Goal: Task Accomplishment & Management: Complete application form

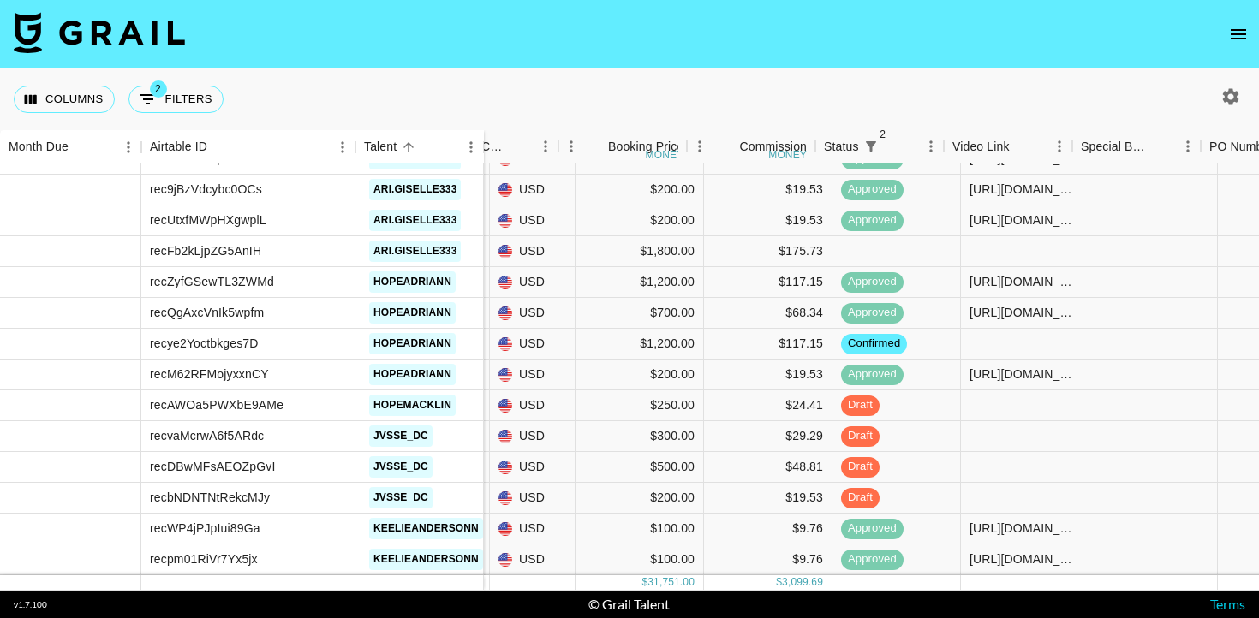
scroll to position [1660, 503]
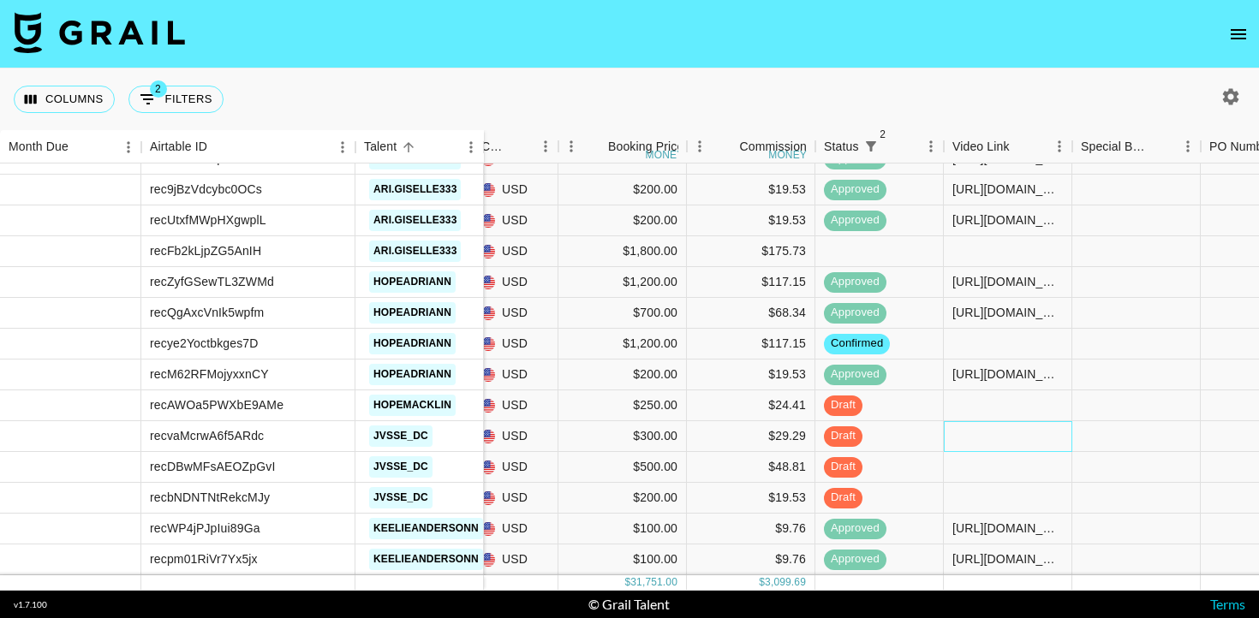
click at [968, 434] on div at bounding box center [1008, 436] width 128 height 31
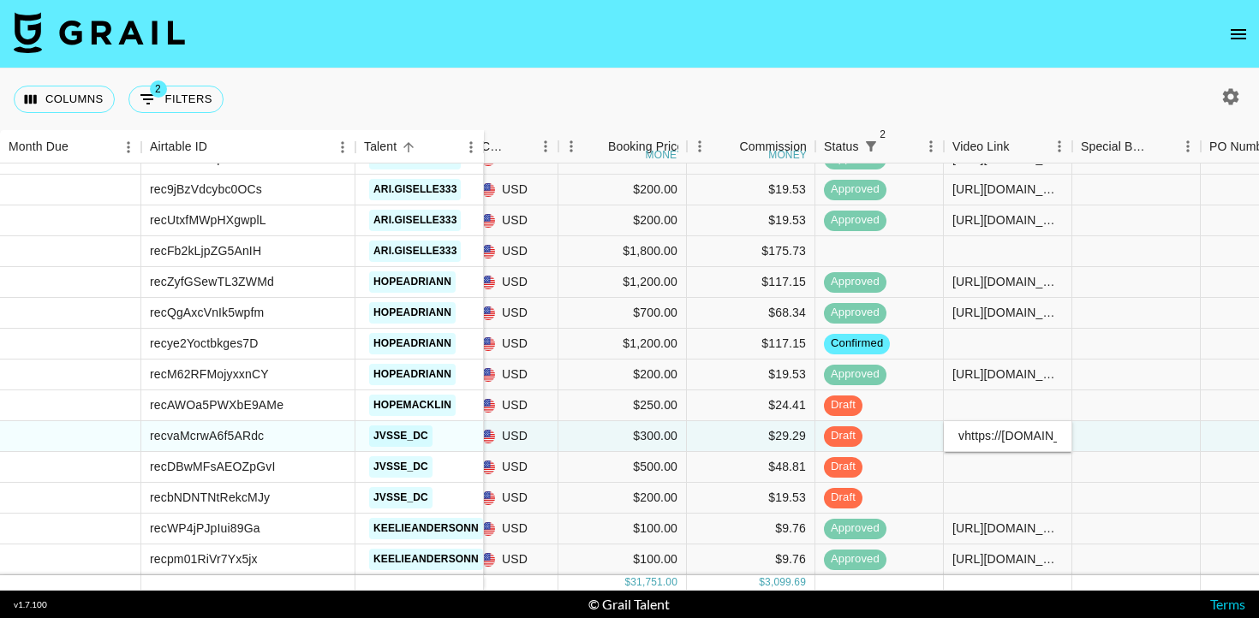
scroll to position [0, 658]
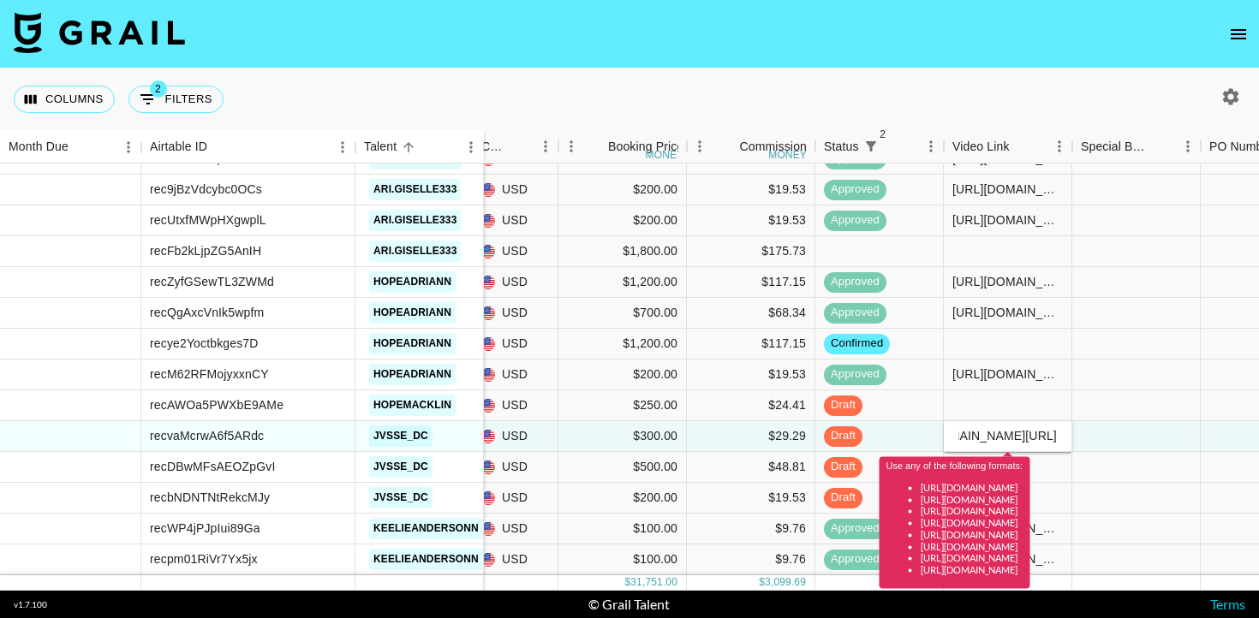
click at [966, 440] on input "vhttps://www.tiktok.com/@jvsse_dc/video/7550735933893512462?is_from_webapp=1&se…" at bounding box center [1007, 436] width 126 height 14
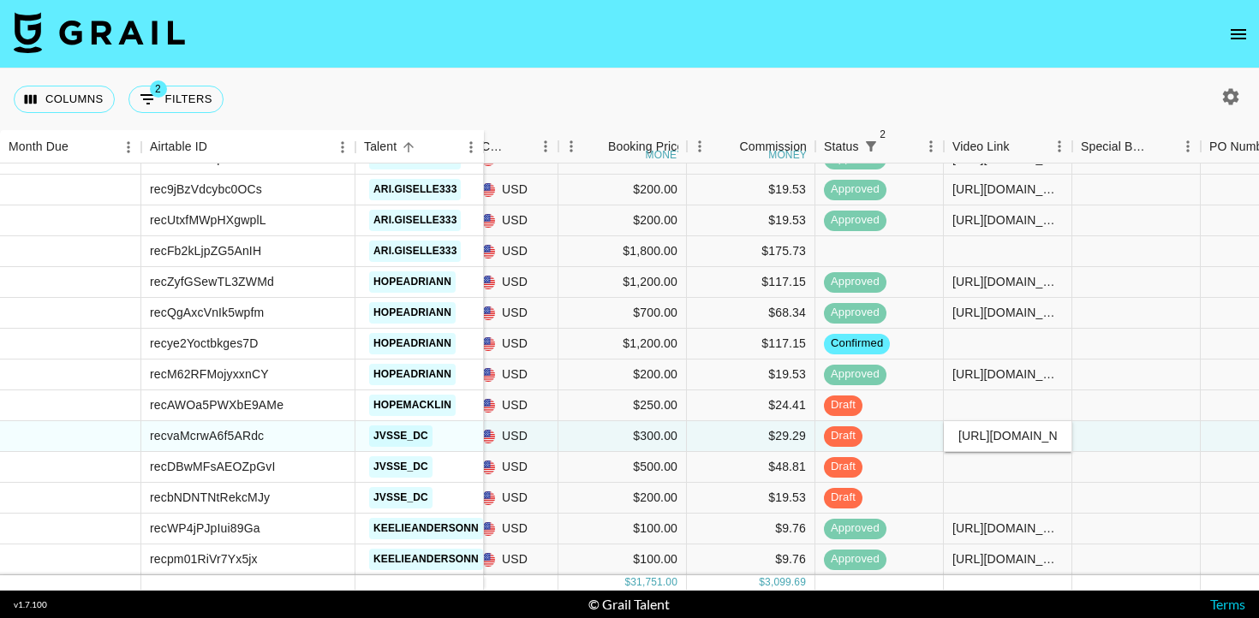
type input "[URL][DOMAIN_NAME]"
click at [1093, 435] on div at bounding box center [1136, 436] width 128 height 31
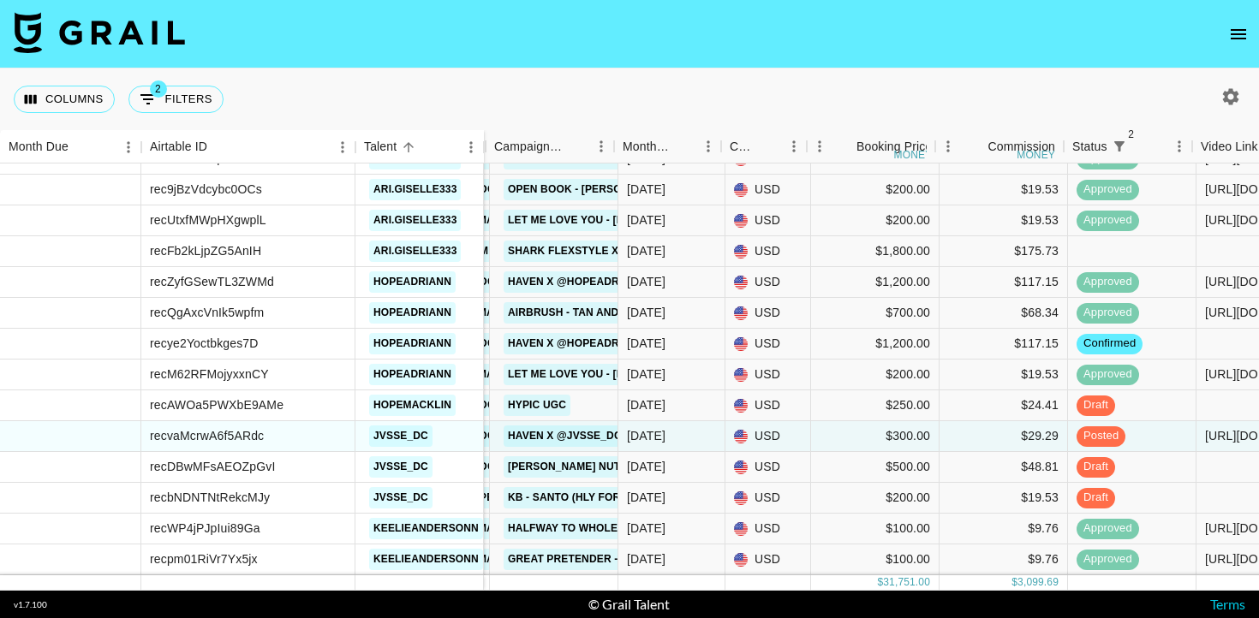
scroll to position [1660, 263]
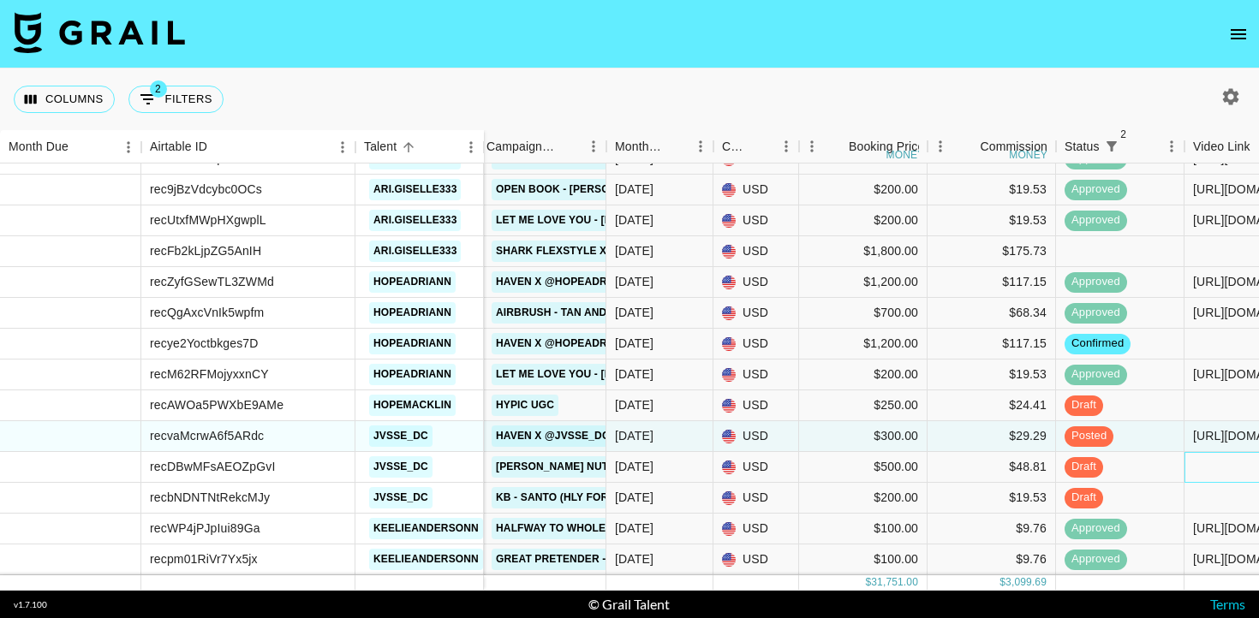
click at [1206, 462] on div at bounding box center [1248, 467] width 128 height 31
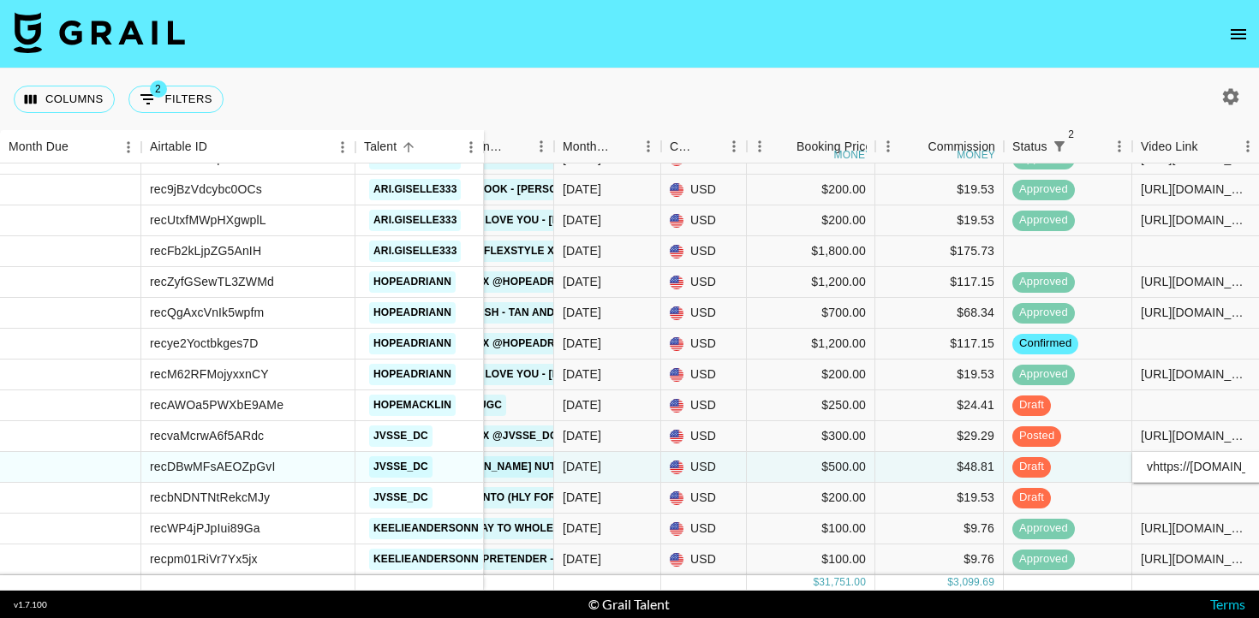
scroll to position [0, 658]
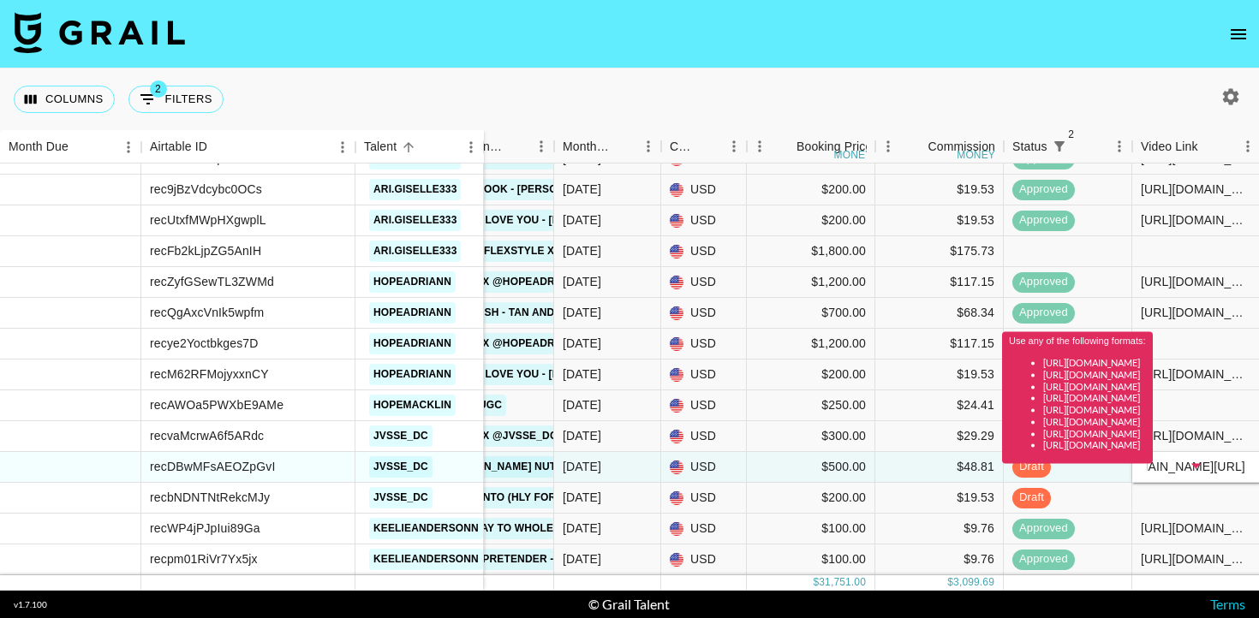
click at [1152, 467] on div "Use any of the following formats: https://www.tiktok.com/@user/video/1234567 ht…" at bounding box center [1077, 404] width 151 height 144
click at [1152, 470] on div "Use any of the following formats: https://www.tiktok.com/@user/video/1234567 ht…" at bounding box center [1077, 404] width 151 height 144
click at [1152, 463] on div "Use any of the following formats: https://www.tiktok.com/@user/video/1234567 ht…" at bounding box center [1077, 404] width 151 height 144
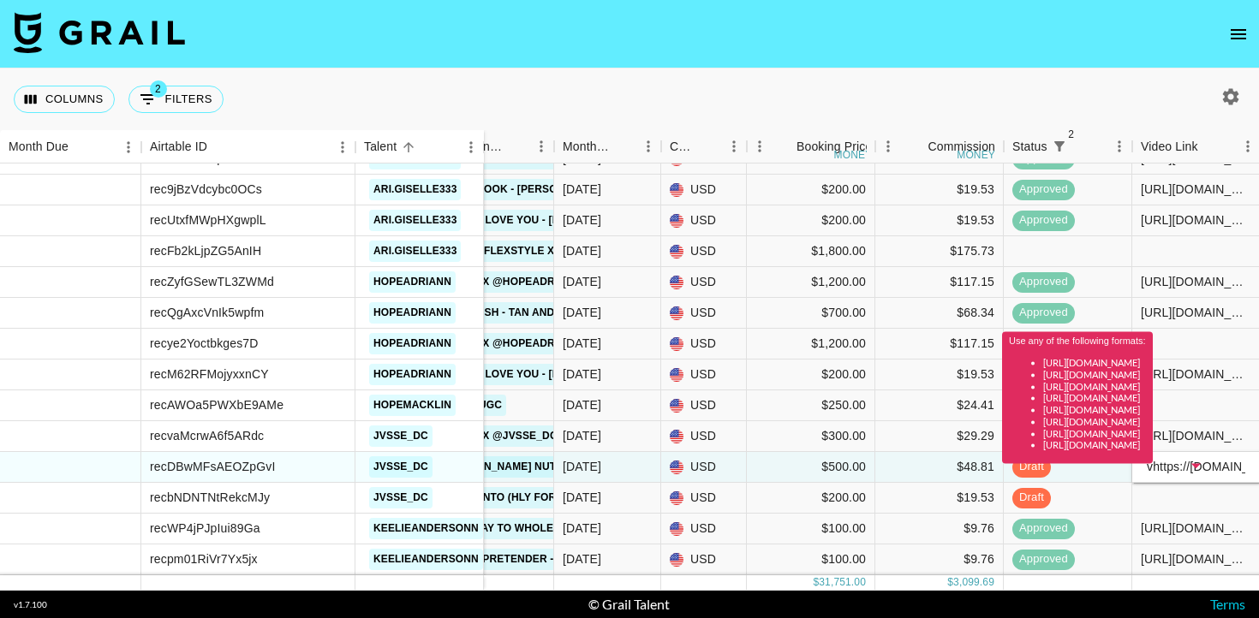
click at [1152, 463] on div "Use any of the following formats: https://www.tiktok.com/@user/video/1234567 ht…" at bounding box center [1077, 404] width 151 height 144
click at [1160, 475] on div "vhttps://www.tiktok.com/@jvsse_dc/video/7551129343066459447?is_from_webapp=1&se…" at bounding box center [1196, 467] width 128 height 31
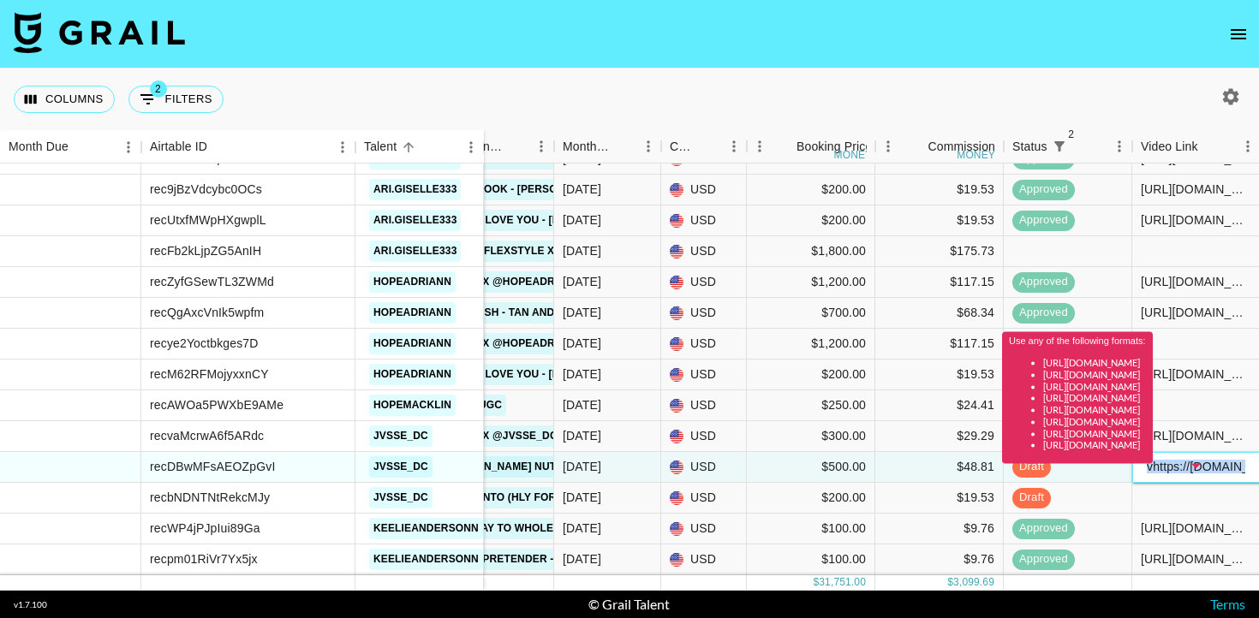
click at [1160, 475] on div "vhttps://www.tiktok.com/@jvsse_dc/video/7551129343066459447?is_from_webapp=1&se…" at bounding box center [1196, 467] width 128 height 31
click at [1152, 467] on div "Use any of the following formats: https://www.tiktok.com/@user/video/1234567 ht…" at bounding box center [1077, 404] width 151 height 144
click at [1152, 474] on div "Use any of the following formats: https://www.tiktok.com/@user/video/1234567 ht…" at bounding box center [1077, 404] width 151 height 144
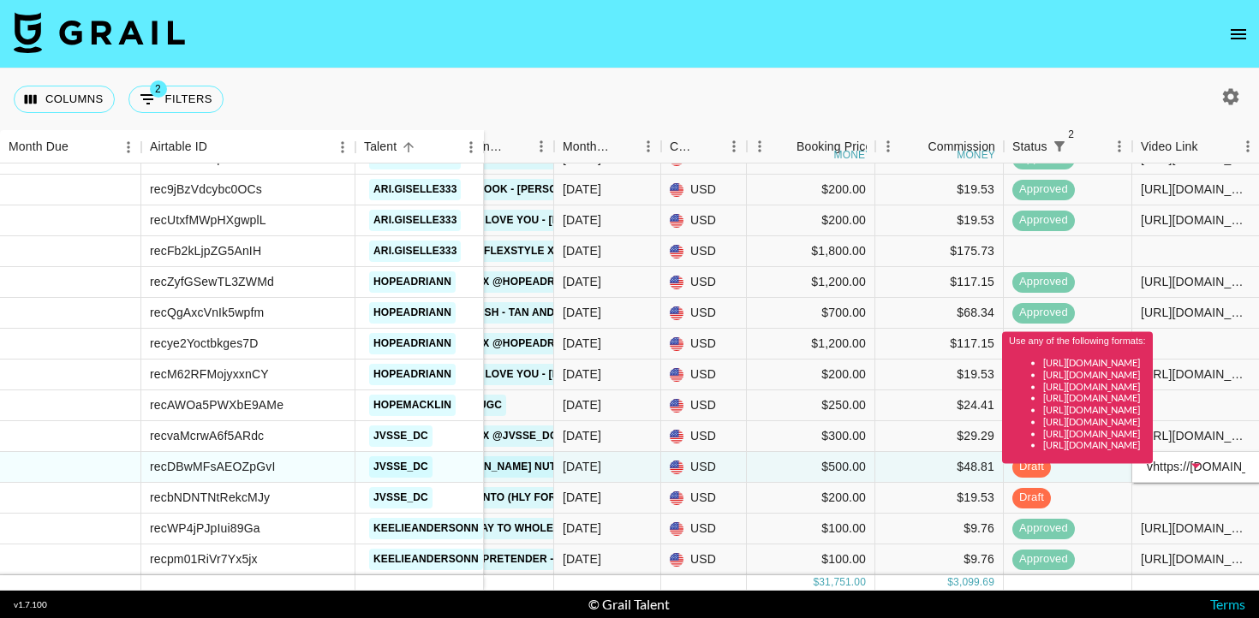
click at [1152, 474] on div "Use any of the following formats: https://www.tiktok.com/@user/video/1234567 ht…" at bounding box center [1077, 404] width 151 height 144
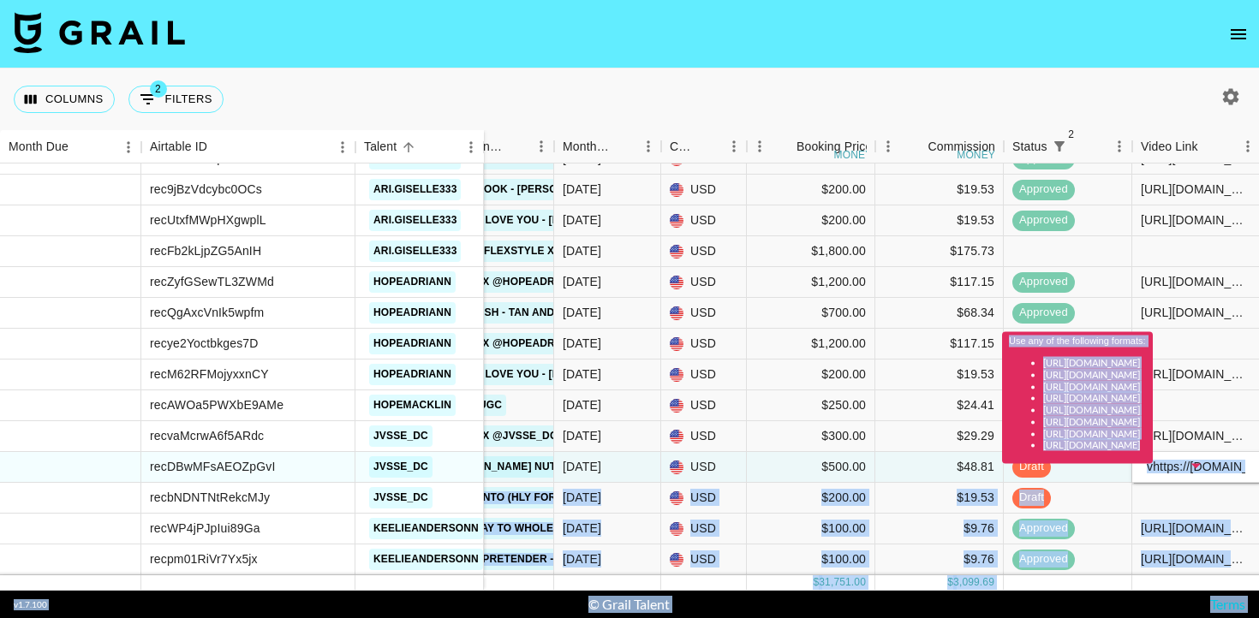
click at [1162, 475] on body "Columns 2 Filters + Booking Month Due Airtable ID Talent Client Booker Campaign…" at bounding box center [629, 309] width 1259 height 618
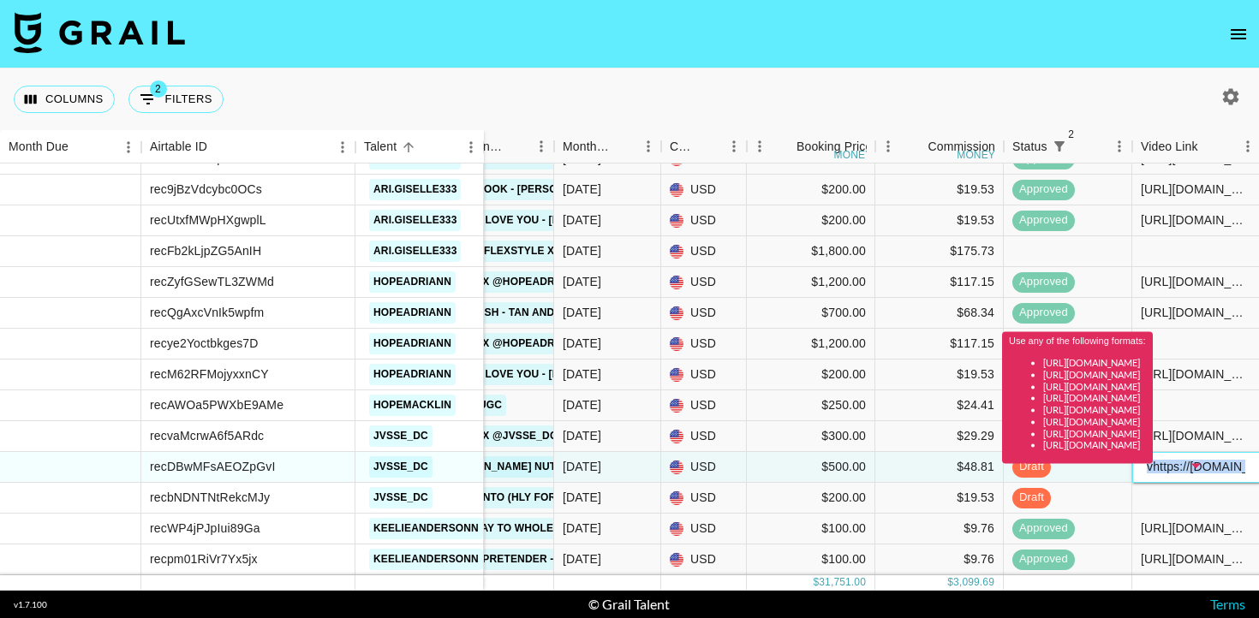
click at [1162, 475] on div "vhttps://www.tiktok.com/@jvsse_dc/video/7551129343066459447?is_from_webapp=1&se…" at bounding box center [1196, 467] width 128 height 31
click at [1166, 479] on div "vhttps://www.tiktok.com/@jvsse_dc/video/7551129343066459447?is_from_webapp=1&se…" at bounding box center [1196, 467] width 128 height 31
click at [1169, 497] on div at bounding box center [1196, 498] width 128 height 31
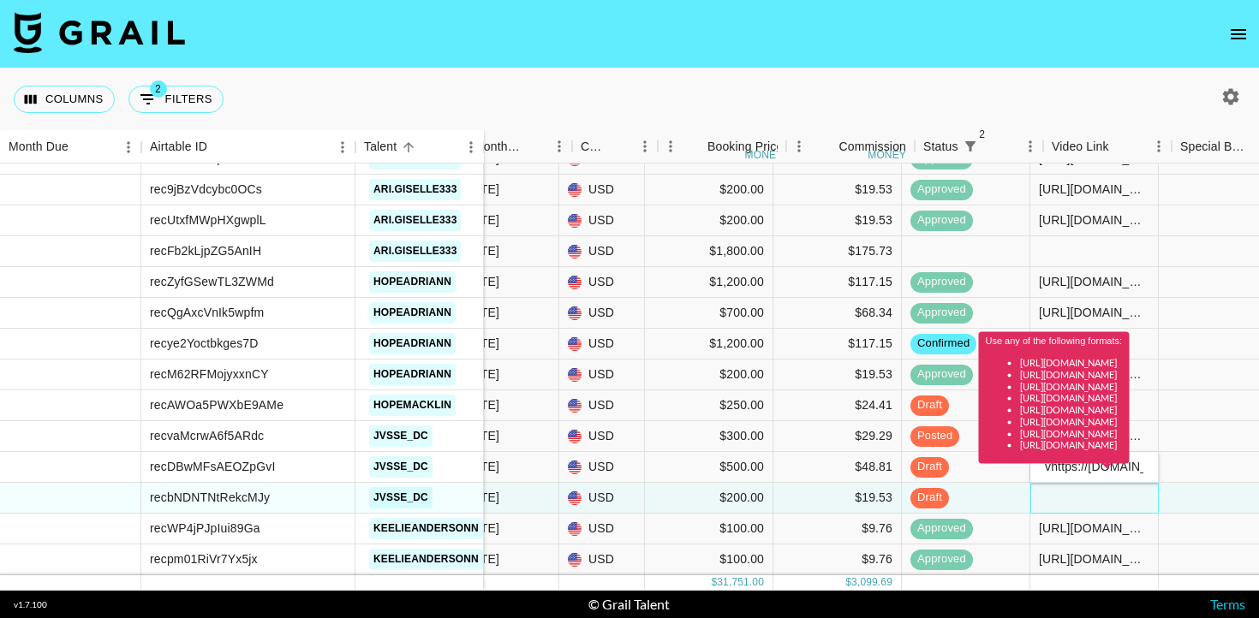
scroll to position [1660, 420]
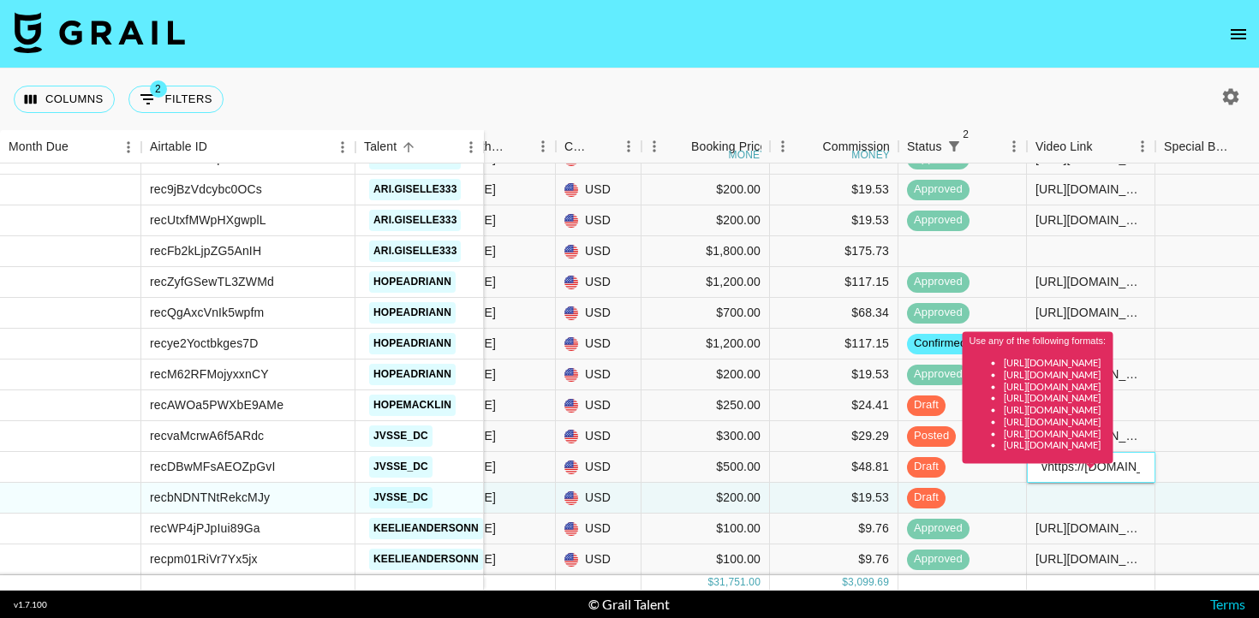
click at [1113, 473] on div "Use any of the following formats: https://www.tiktok.com/@user/video/1234567 ht…" at bounding box center [1037, 404] width 151 height 144
click at [1113, 469] on div "Use any of the following formats: https://www.tiktok.com/@user/video/1234567 ht…" at bounding box center [1037, 404] width 151 height 144
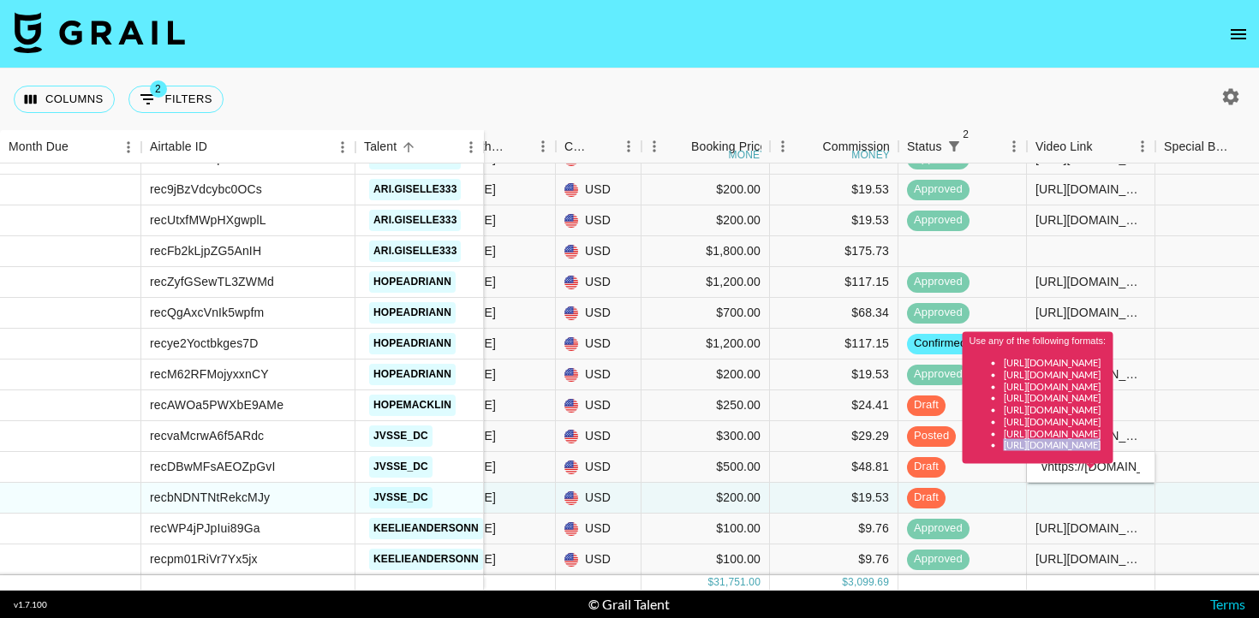
click at [1113, 469] on div "Use any of the following formats: https://www.tiktok.com/@user/video/1234567 ht…" at bounding box center [1037, 404] width 151 height 144
click at [1203, 476] on div at bounding box center [1219, 467] width 128 height 31
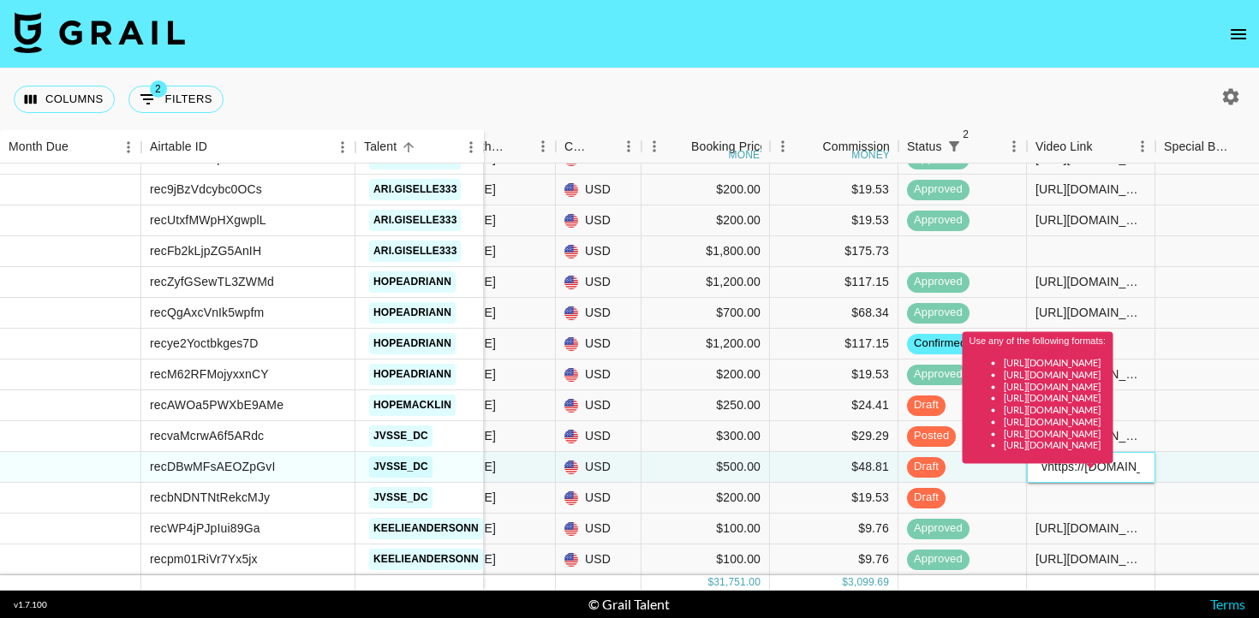
click at [1113, 472] on div "Use any of the following formats: https://www.tiktok.com/@user/video/1234567 ht…" at bounding box center [1037, 404] width 151 height 144
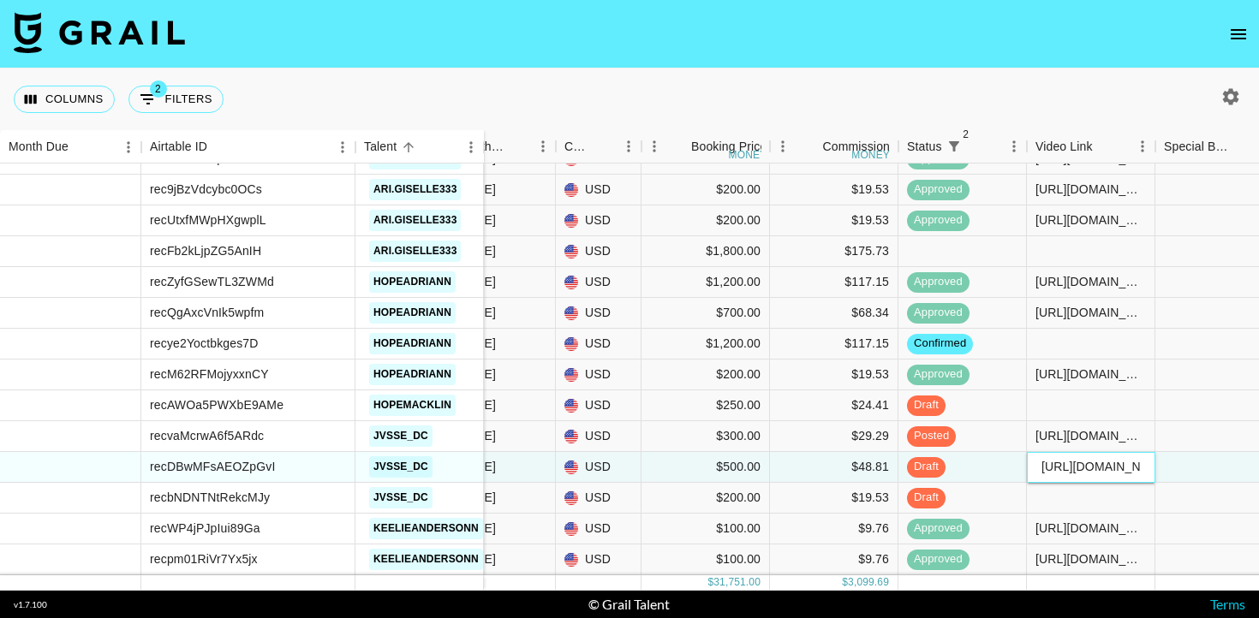
type input "[URL][DOMAIN_NAME]"
click at [1255, 456] on div at bounding box center [1219, 467] width 128 height 31
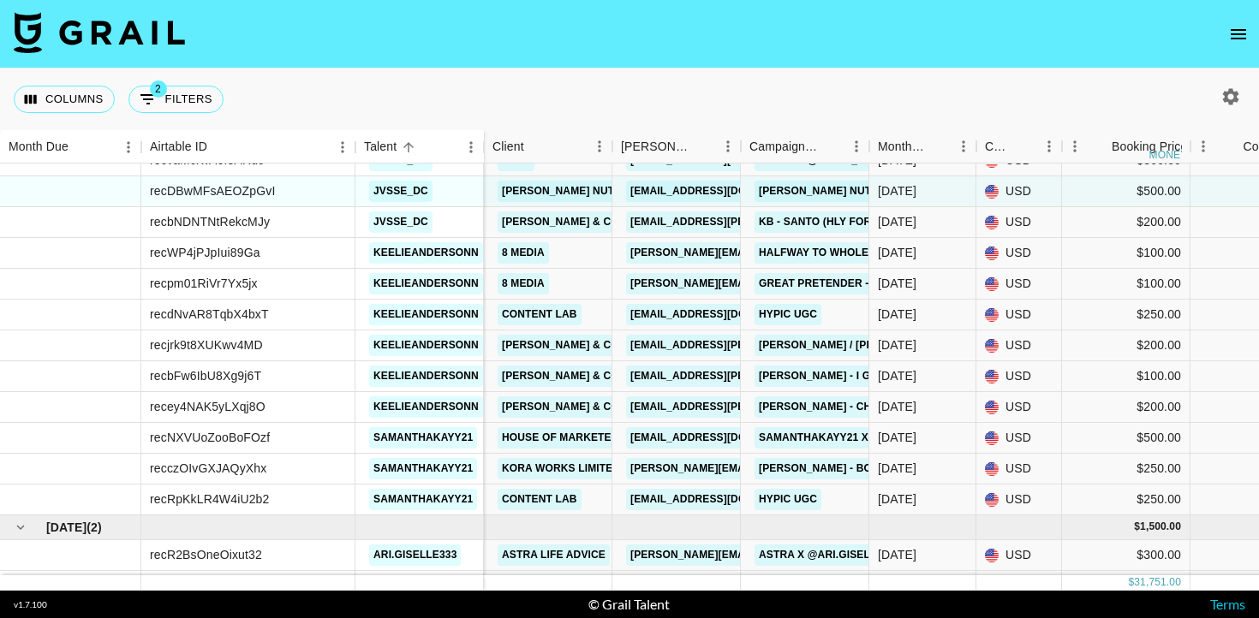
scroll to position [1938, 0]
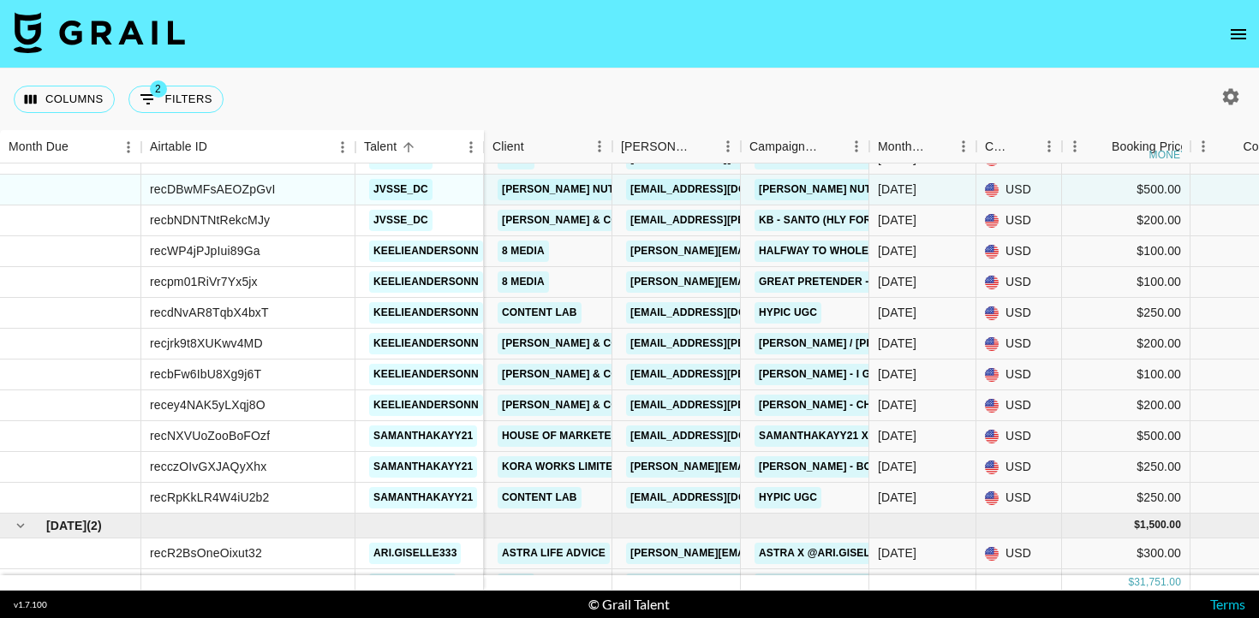
click at [1243, 30] on icon "open drawer" at bounding box center [1237, 34] width 15 height 10
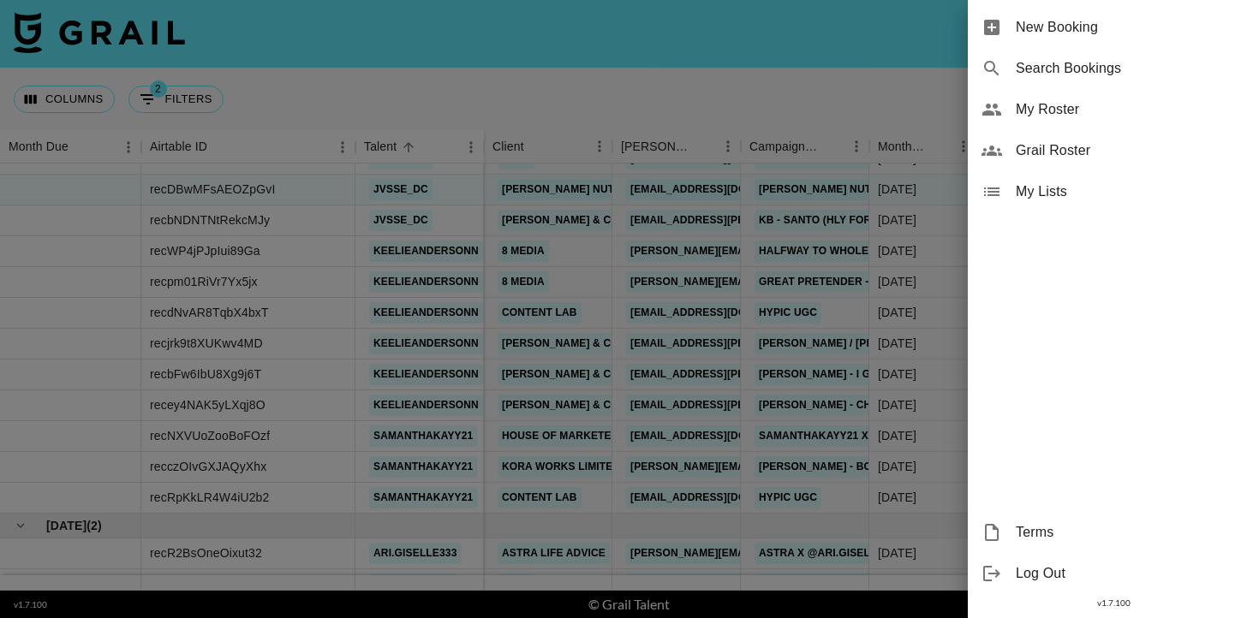
click at [1092, 17] on span "New Booking" at bounding box center [1129, 27] width 229 height 21
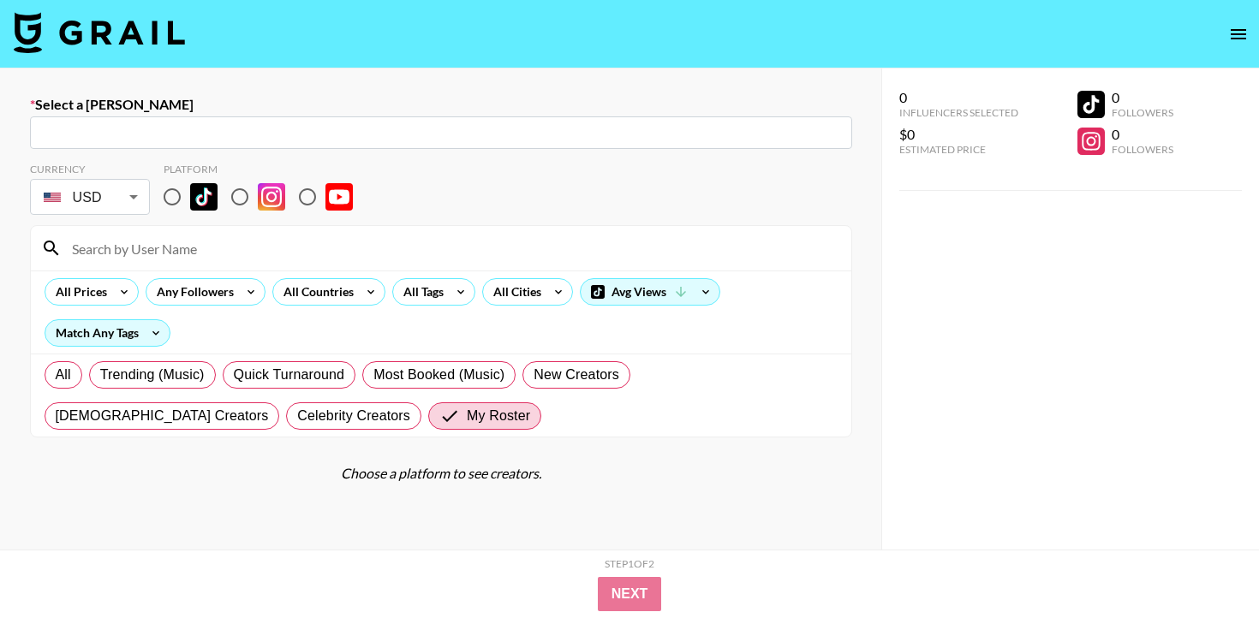
click at [432, 143] on div "​" at bounding box center [441, 132] width 822 height 33
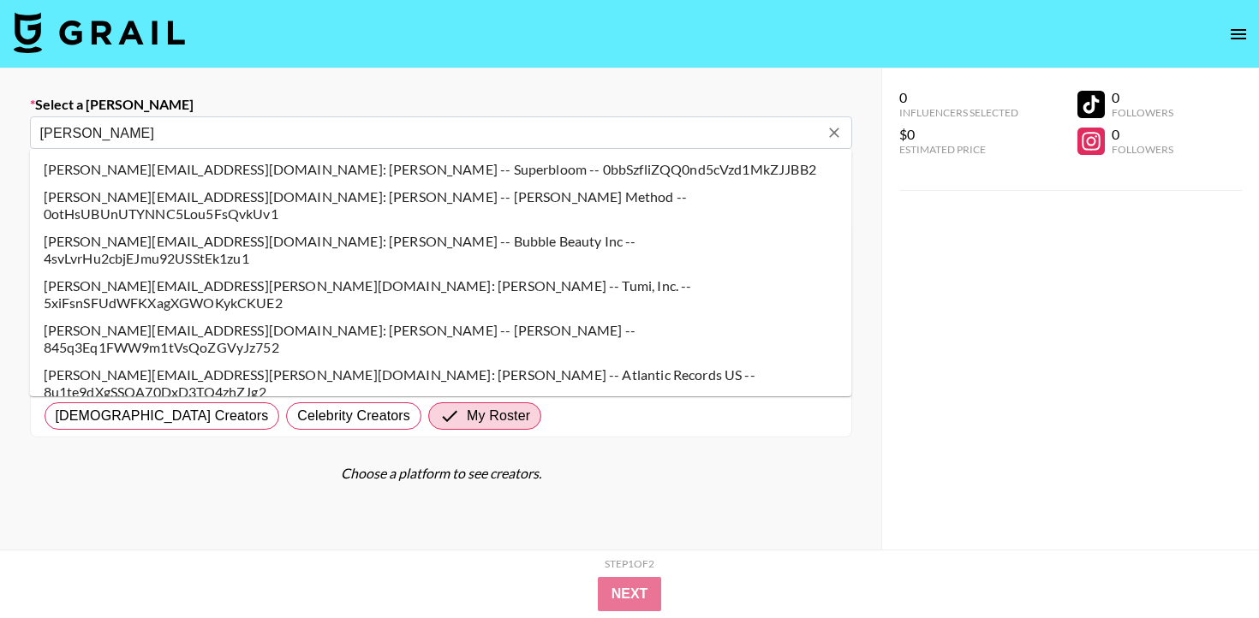
type input "amanda@genni.com: amanda brommel -- Genni & Co LLC -- IG7szsEOhBRr3SUdtCIm2Hhz8…"
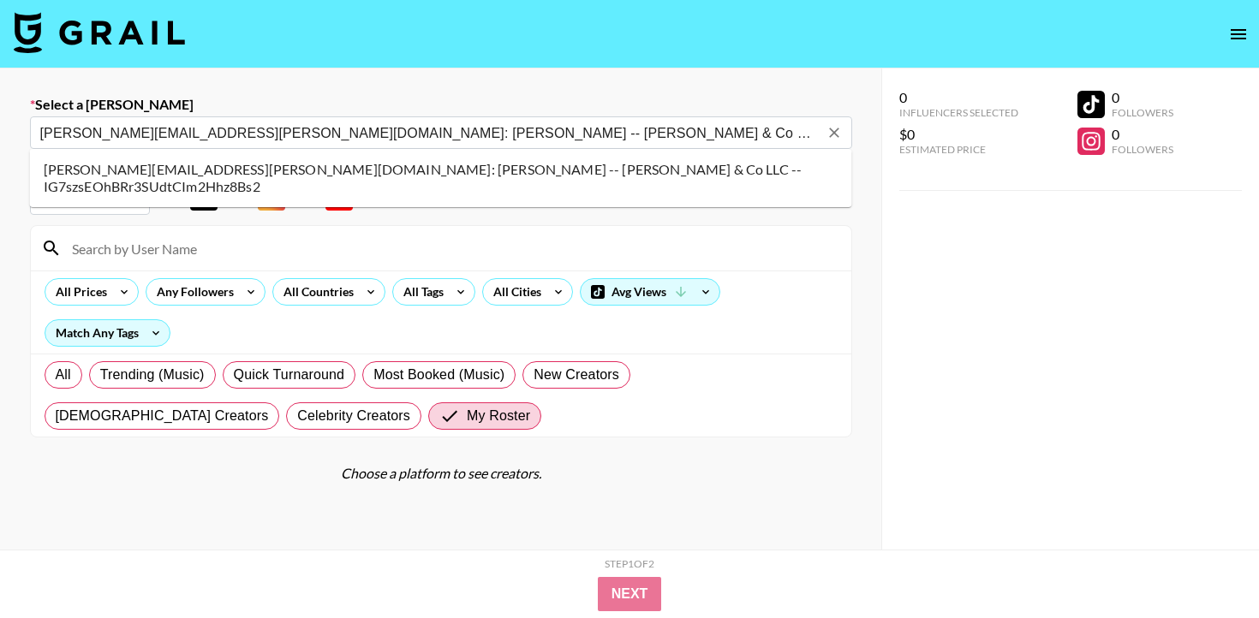
click at [216, 176] on li "amanda@genni.com: amanda brommel -- Genni & Co LLC -- IG7szsEOhBRr3SUdtCIm2Hhz8…" at bounding box center [441, 178] width 822 height 45
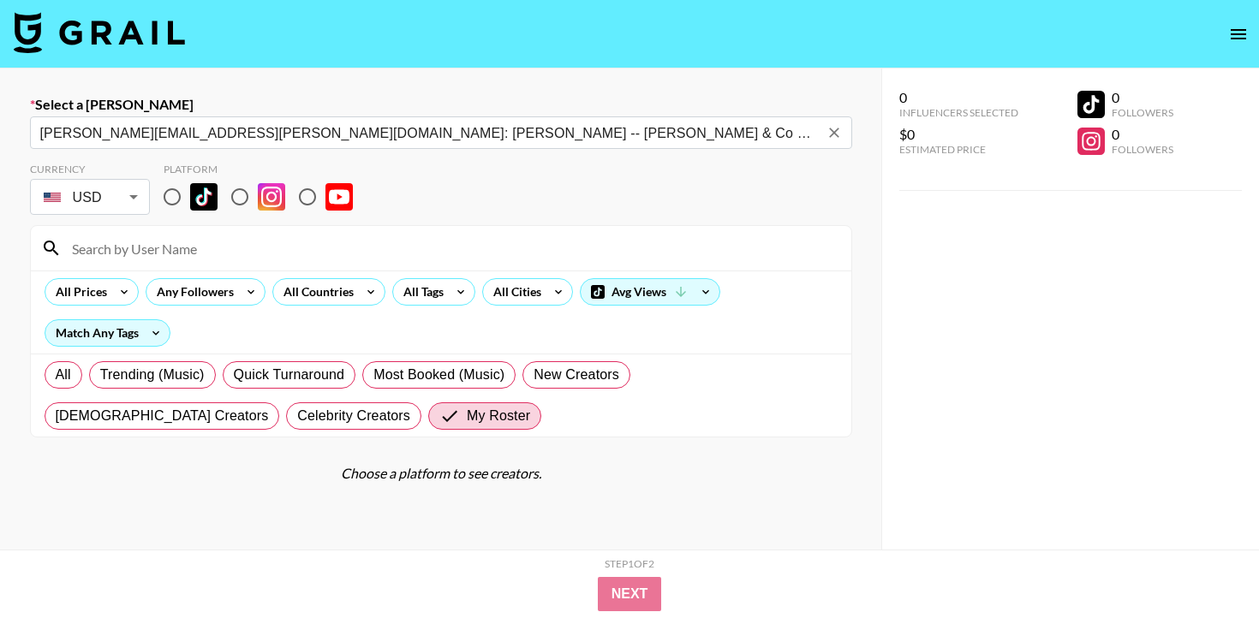
click at [176, 199] on input "radio" at bounding box center [172, 197] width 36 height 36
radio input "true"
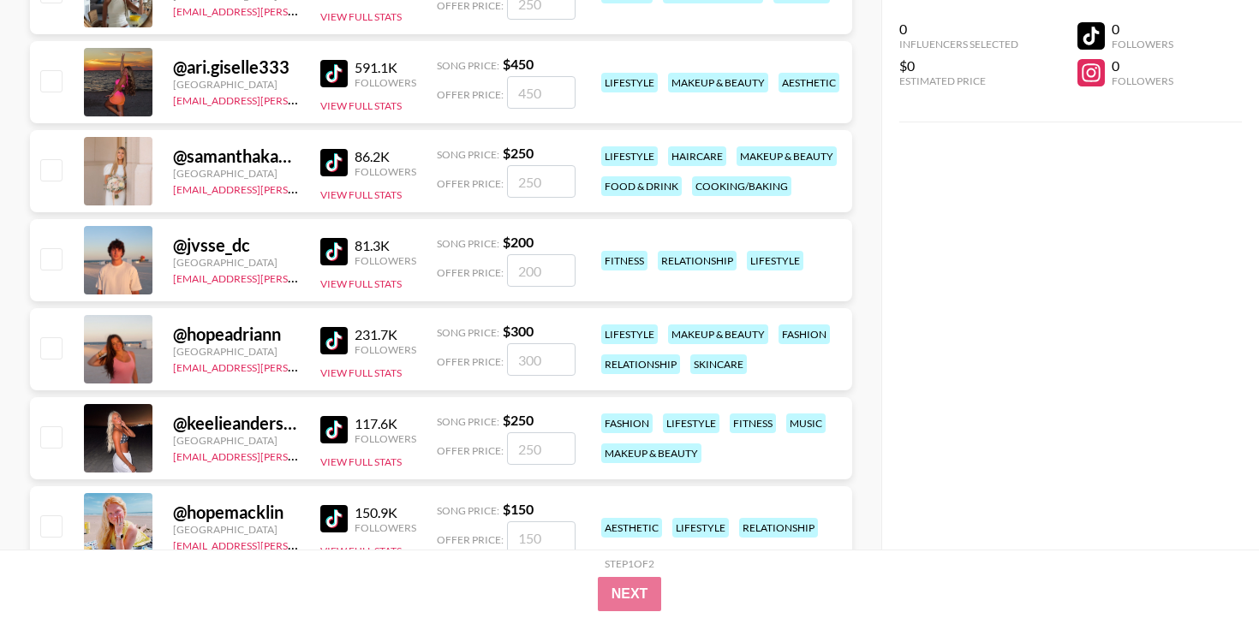
scroll to position [566, 0]
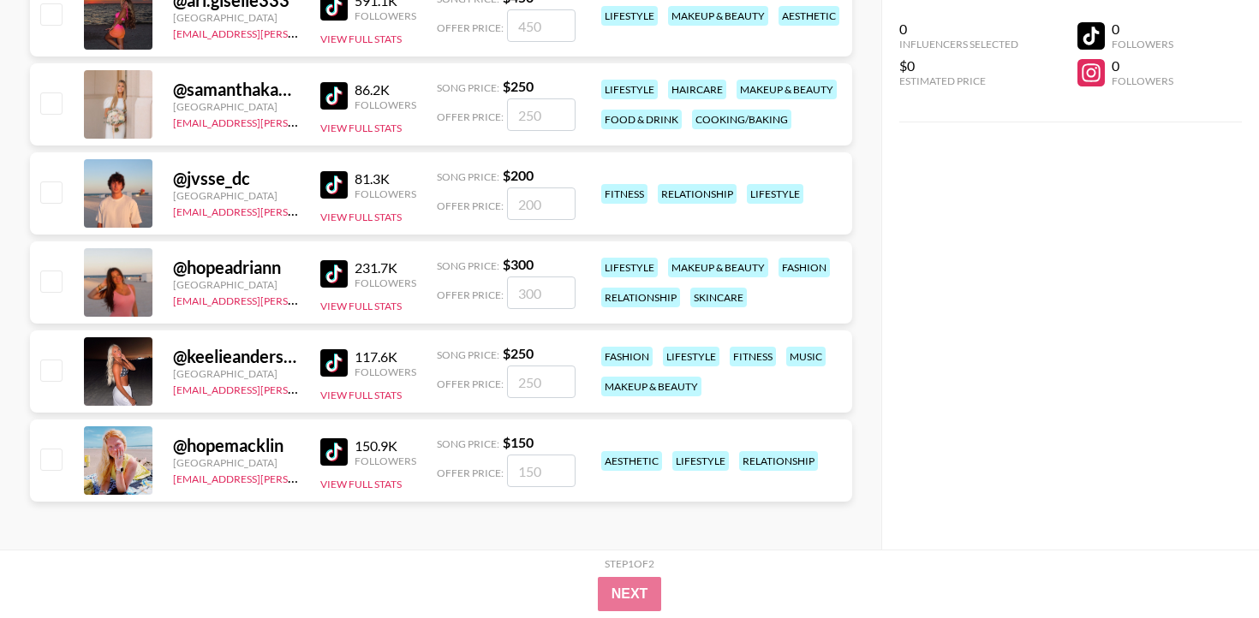
click at [535, 382] on input "number" at bounding box center [541, 382] width 68 height 33
checkbox input "true"
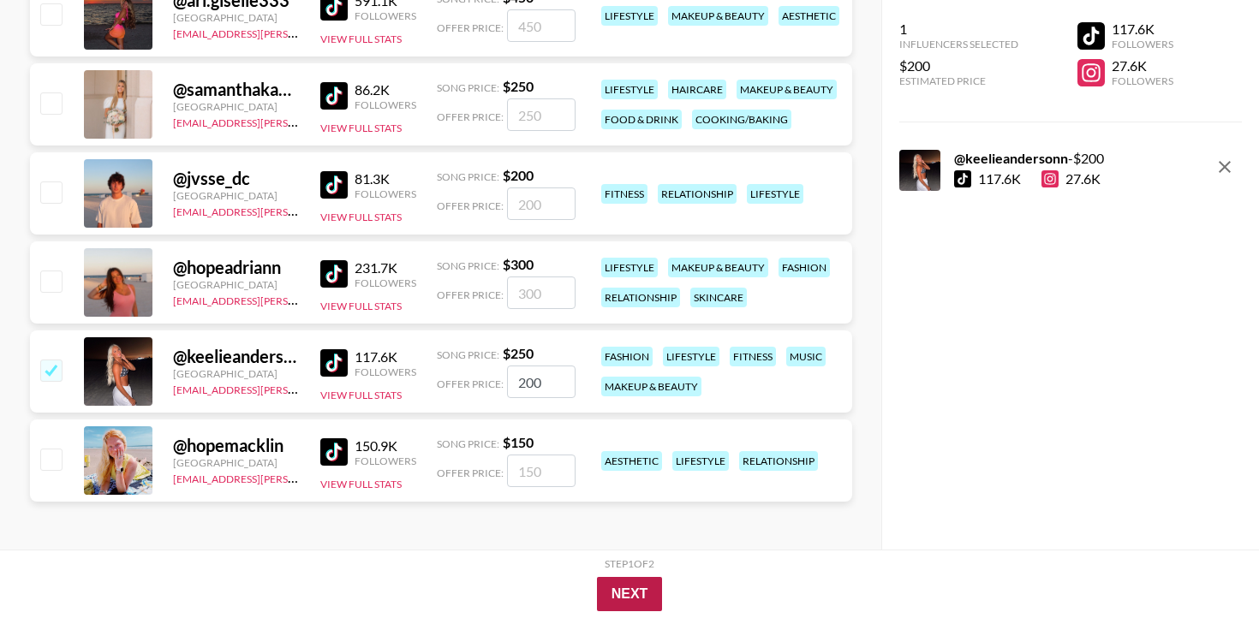
type input "200"
click at [616, 593] on button "Next" at bounding box center [630, 594] width 66 height 34
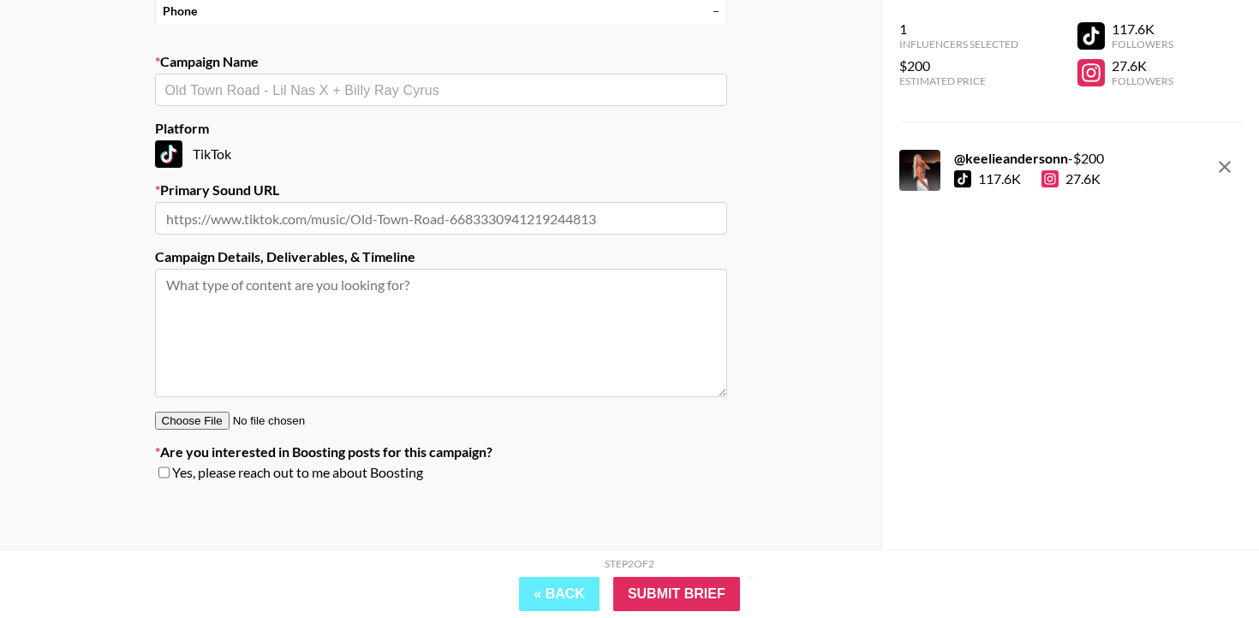
click at [484, 95] on input "text" at bounding box center [440, 90] width 551 height 20
type input "reba"
paste input "[PERSON_NAME]- The Night the Lights Went Out in [US_STATE]"
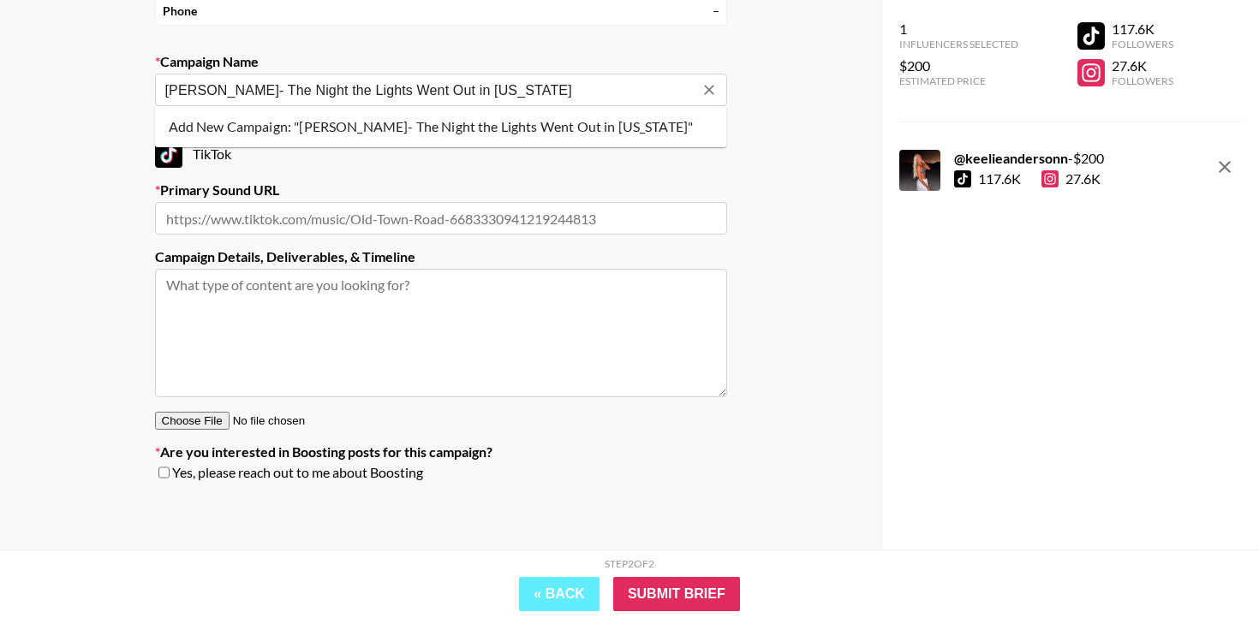
click at [535, 127] on li "Add New Campaign: "Reba McEntire- The Night the Lights Went Out in Georgia"" at bounding box center [441, 126] width 572 height 27
type input "[PERSON_NAME]- The Night the Lights Went Out in [US_STATE]"
click at [461, 220] on input "text" at bounding box center [441, 218] width 572 height 33
paste input "https://www.tiktok.com/music/The-Night-The-Lights-Went-Out-In-Georgia-Revived-7…"
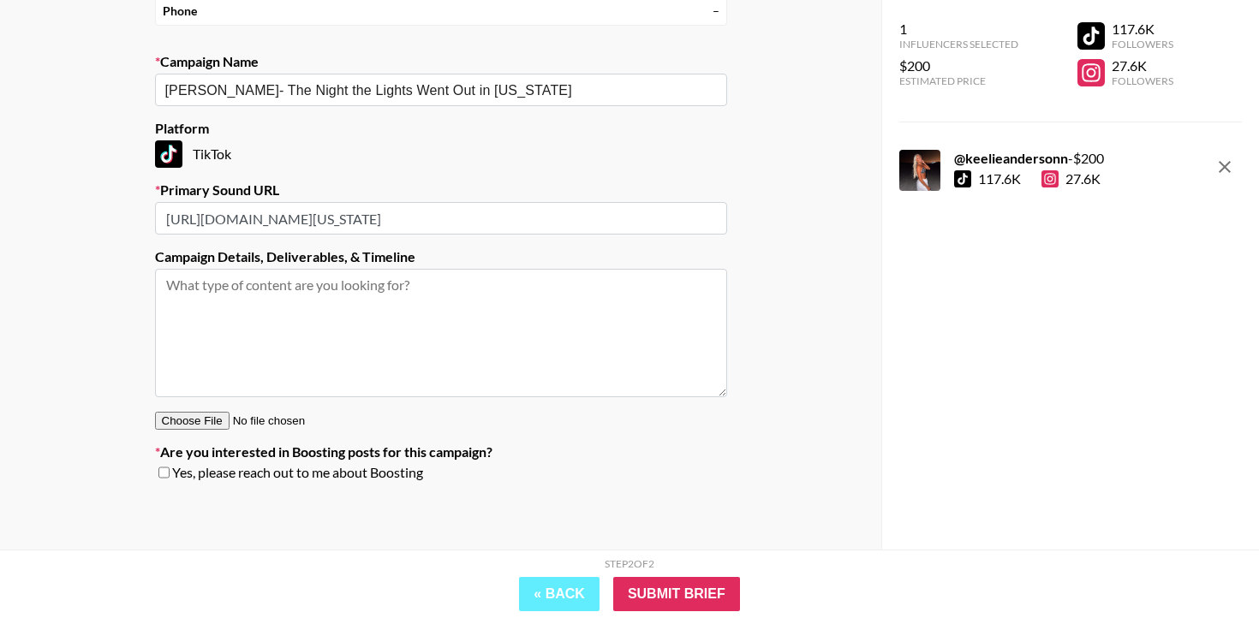
scroll to position [0, 109]
type input "https://www.tiktok.com/music/The-Night-The-Lights-Went-Out-In-Georgia-Revived-7…"
click at [662, 593] on input "Submit Brief" at bounding box center [676, 594] width 127 height 34
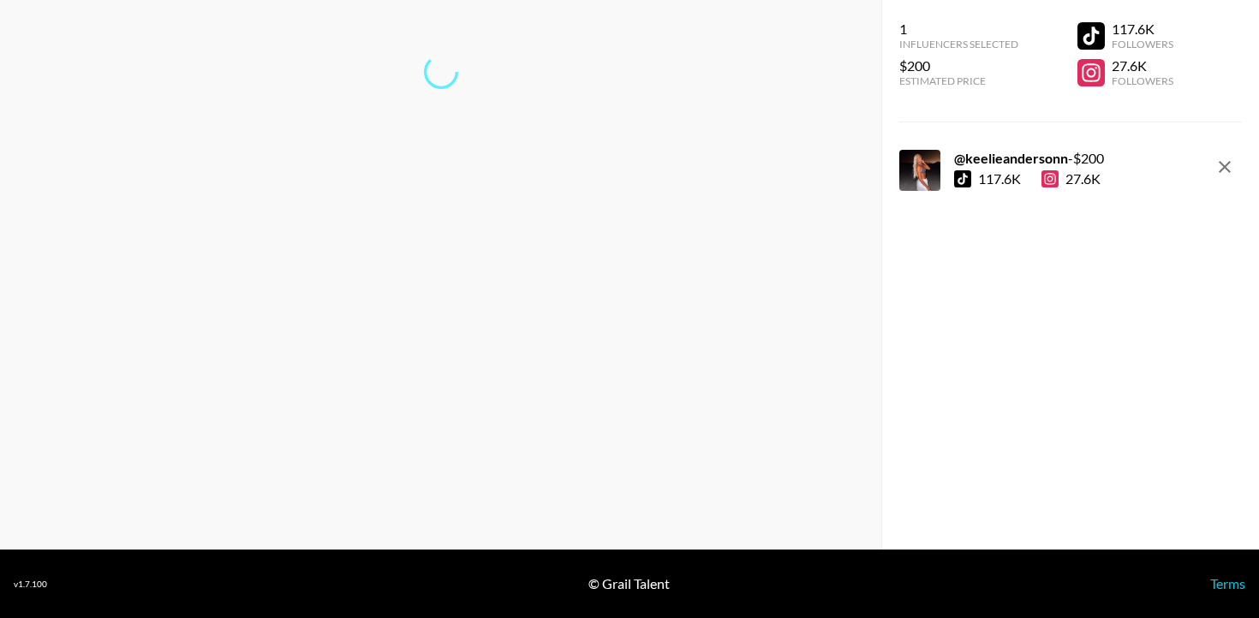
scroll to position [68, 0]
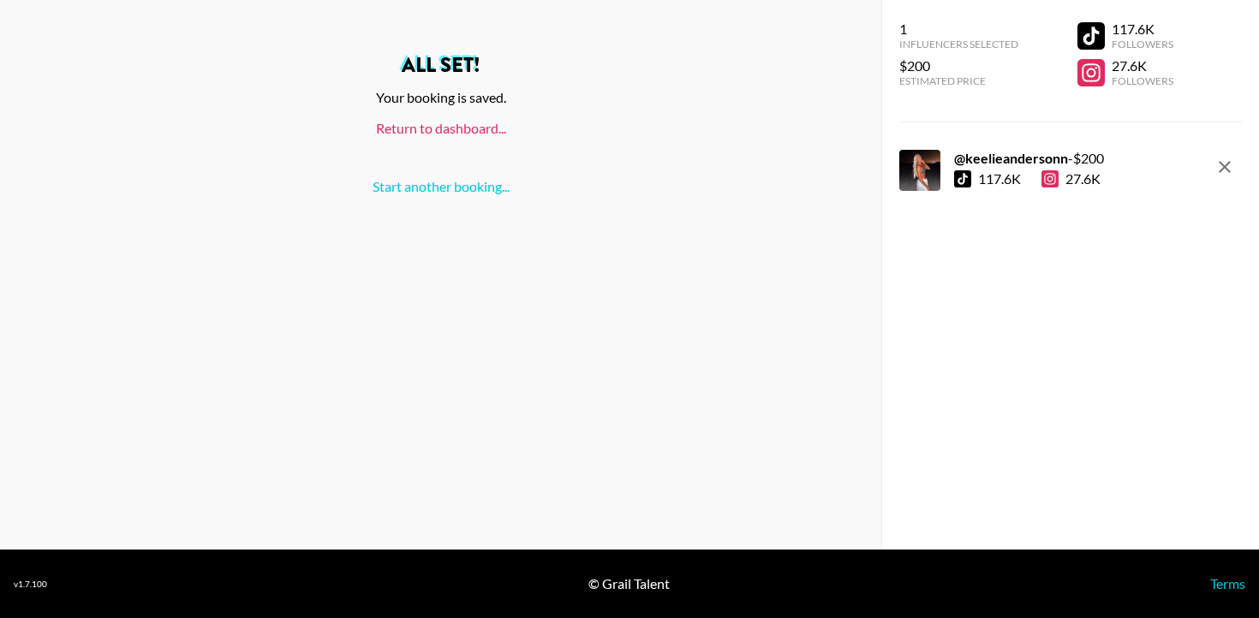
click at [479, 125] on link "Return to dashboard..." at bounding box center [441, 128] width 130 height 16
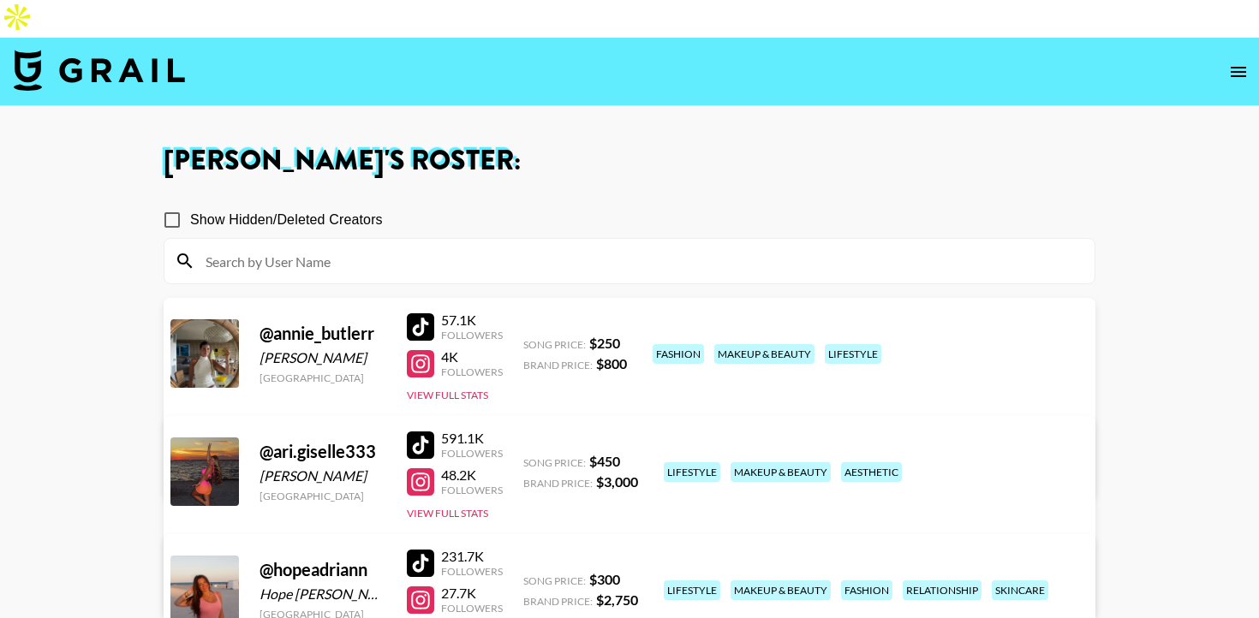
scroll to position [419, 0]
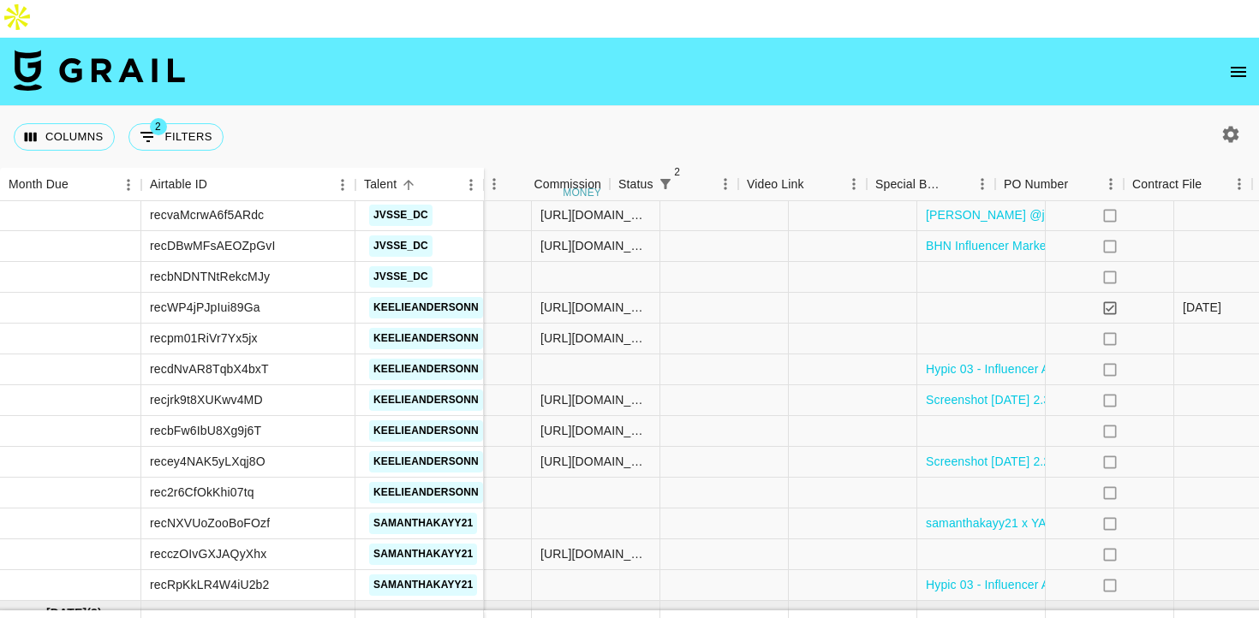
scroll to position [1919, 1156]
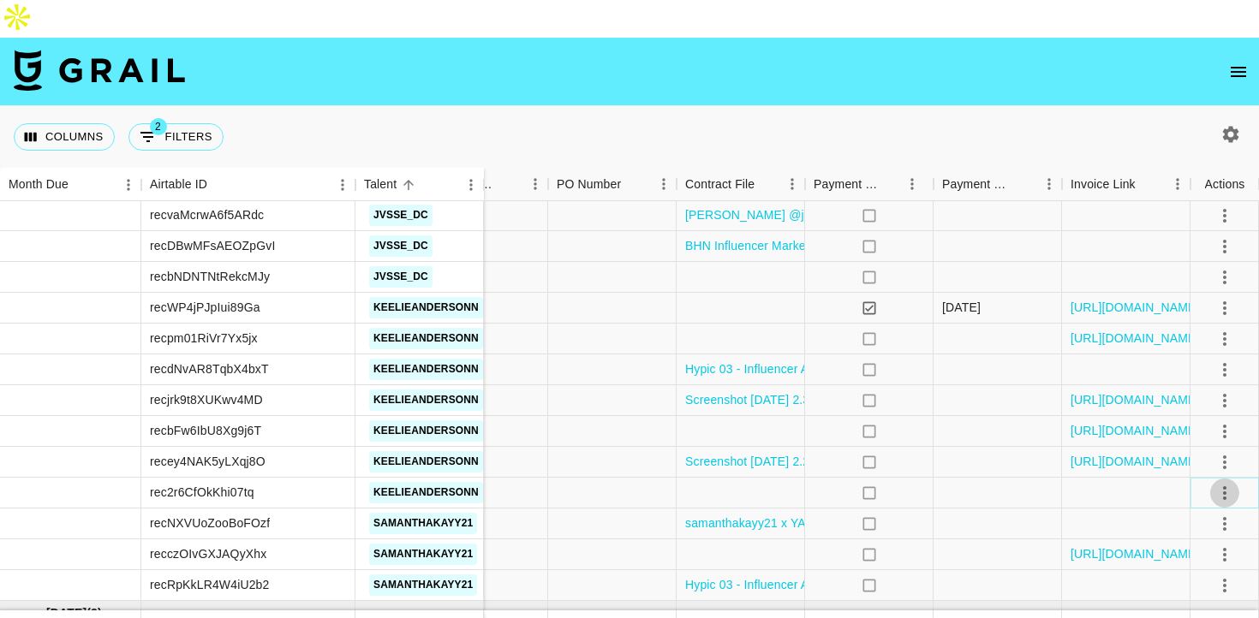
click at [1228, 483] on icon "select merge strategy" at bounding box center [1224, 493] width 21 height 21
click at [1196, 294] on li "Confirm" at bounding box center [1202, 295] width 111 height 31
click at [956, 478] on div at bounding box center [997, 493] width 128 height 31
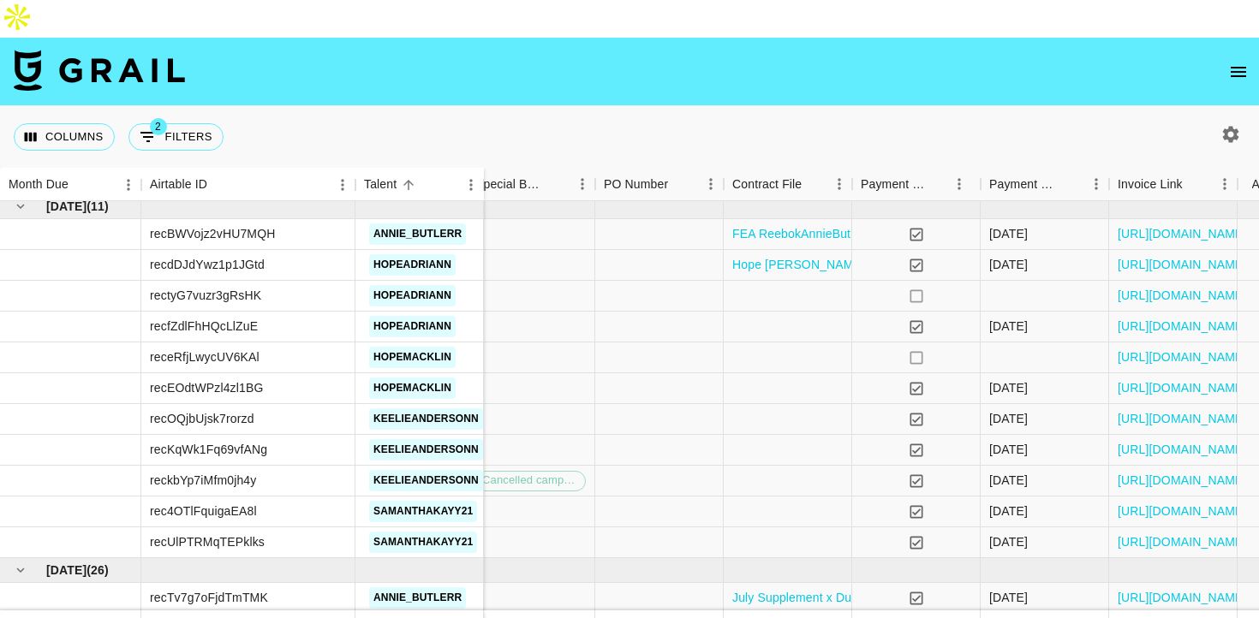
scroll to position [370, 1109]
click at [1170, 288] on link "[URL][DOMAIN_NAME]" at bounding box center [1181, 296] width 129 height 17
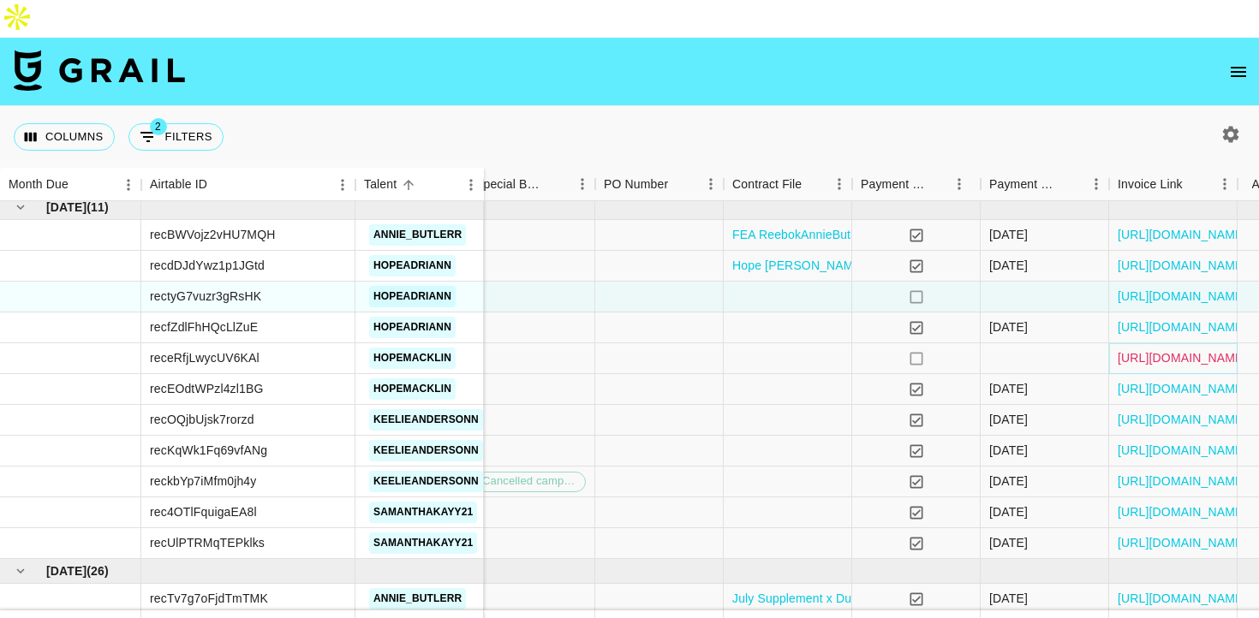
click at [1190, 349] on link "[URL][DOMAIN_NAME]" at bounding box center [1181, 357] width 129 height 17
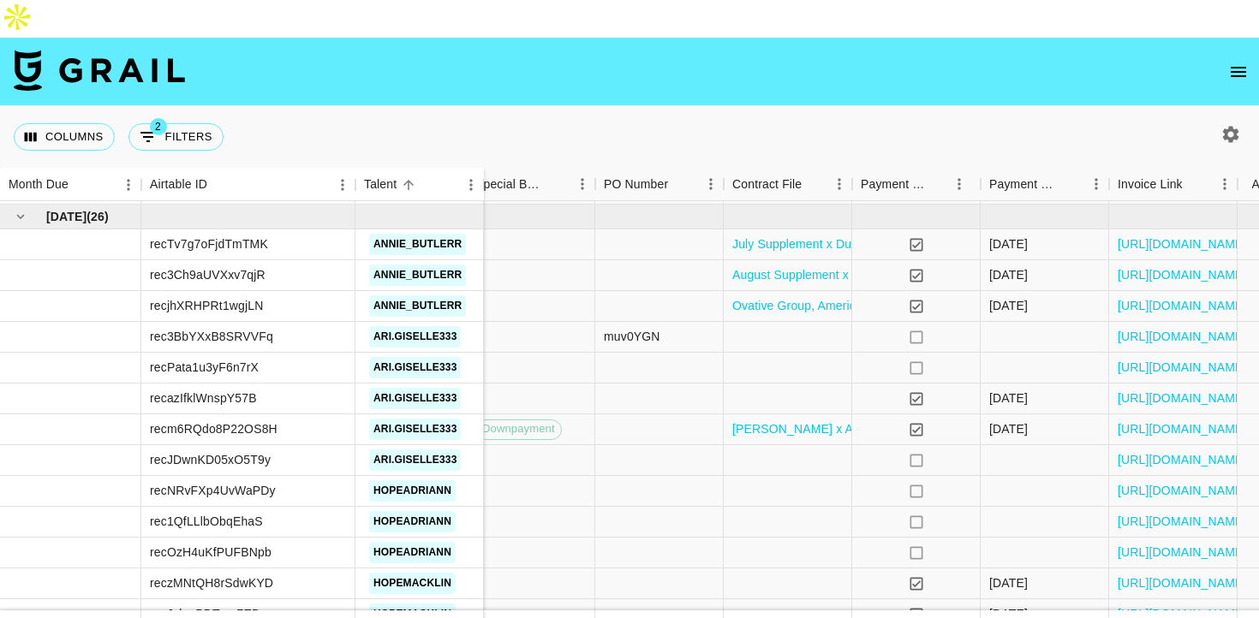
scroll to position [739, 1109]
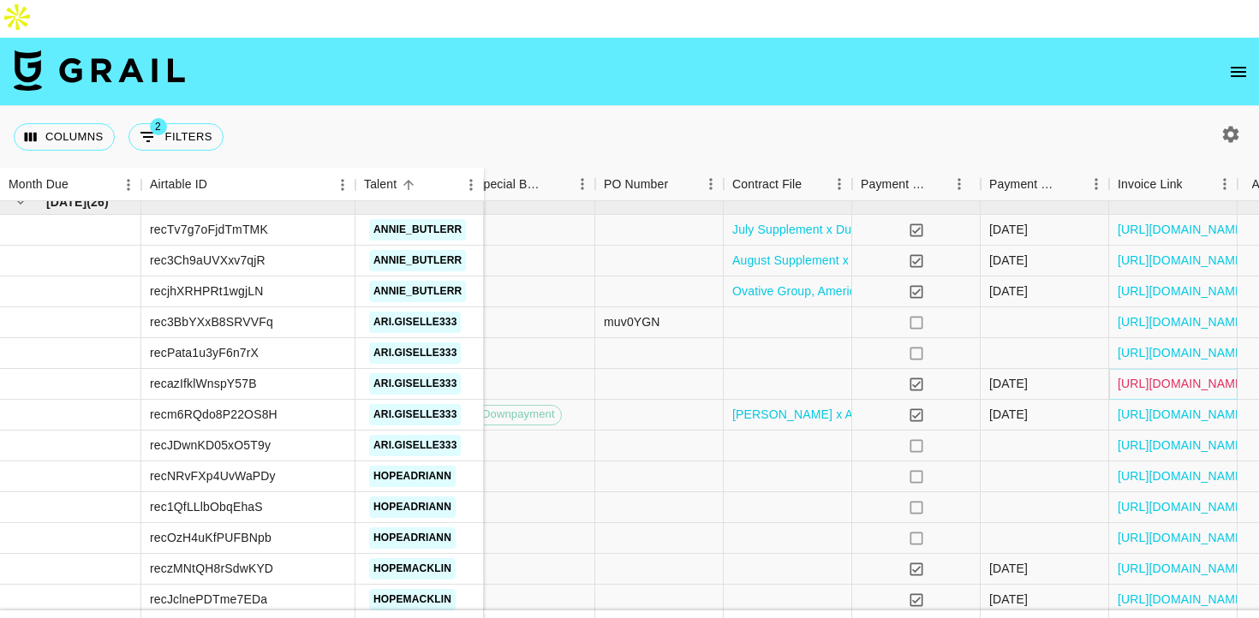
click at [1194, 375] on link "[URL][DOMAIN_NAME]" at bounding box center [1181, 383] width 129 height 17
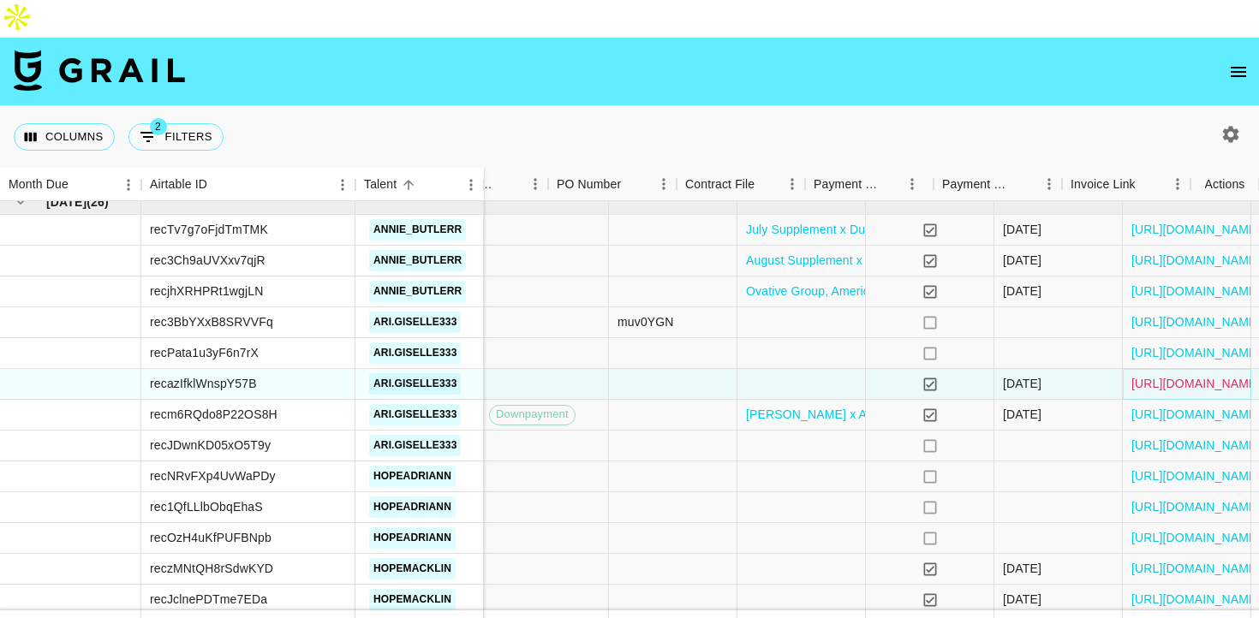
scroll to position [739, 1156]
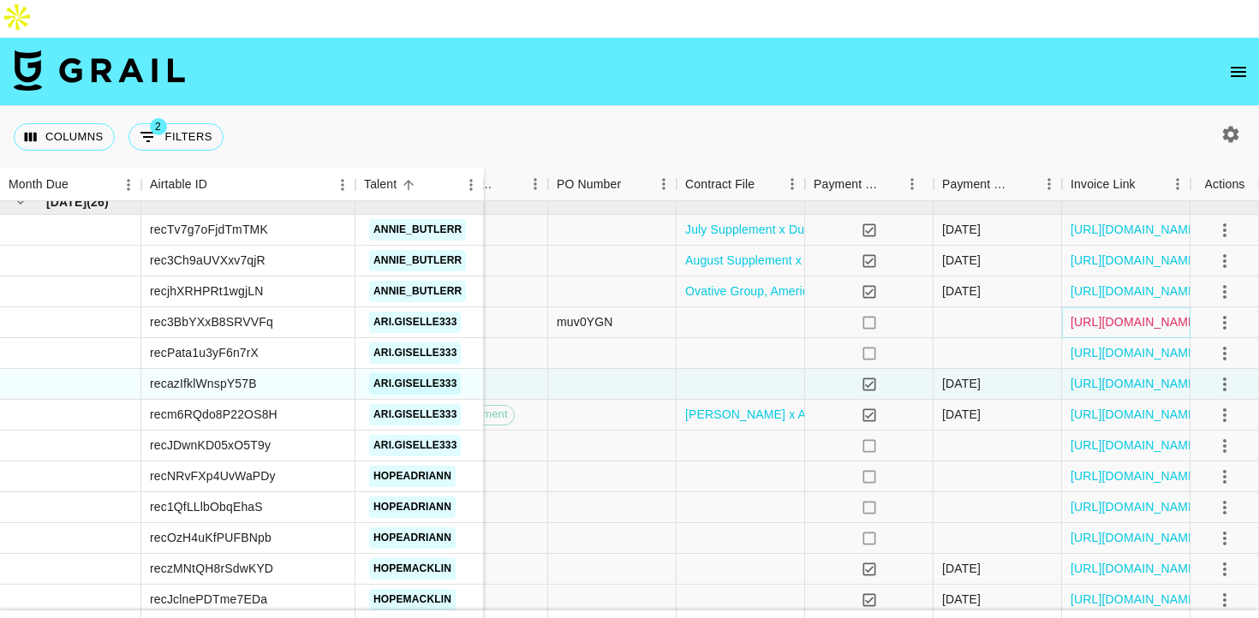
click at [1150, 313] on link "[URL][DOMAIN_NAME]" at bounding box center [1134, 321] width 129 height 17
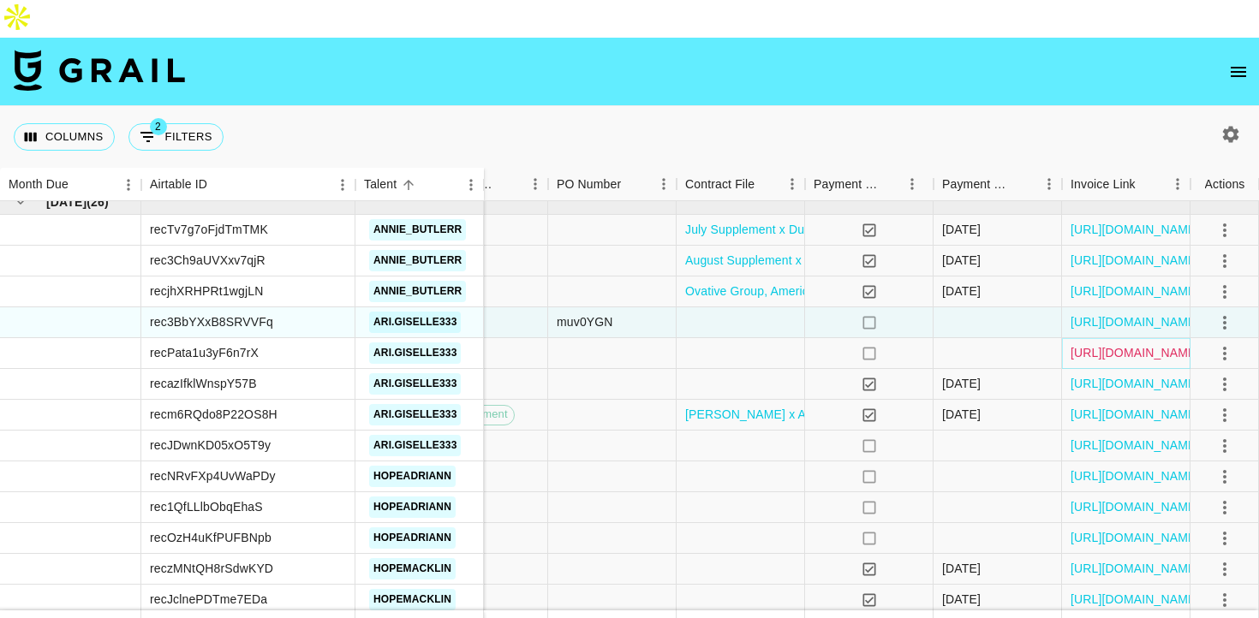
click at [1087, 344] on link "[URL][DOMAIN_NAME]" at bounding box center [1134, 352] width 129 height 17
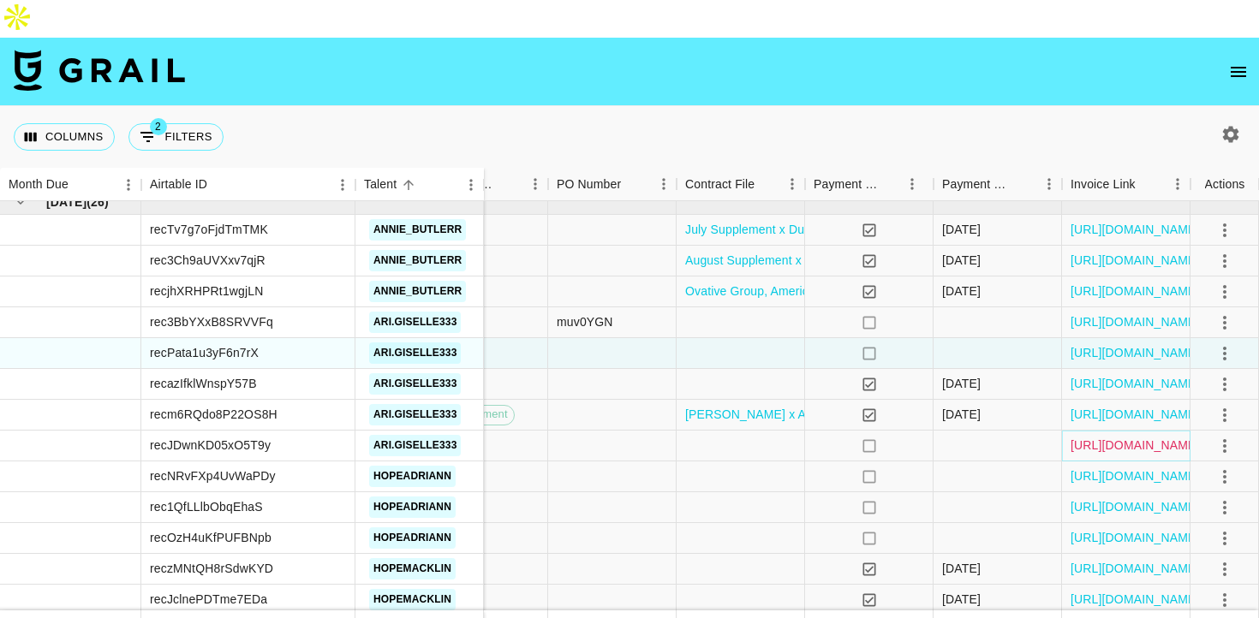
click at [1112, 437] on link "[URL][DOMAIN_NAME]" at bounding box center [1134, 445] width 129 height 17
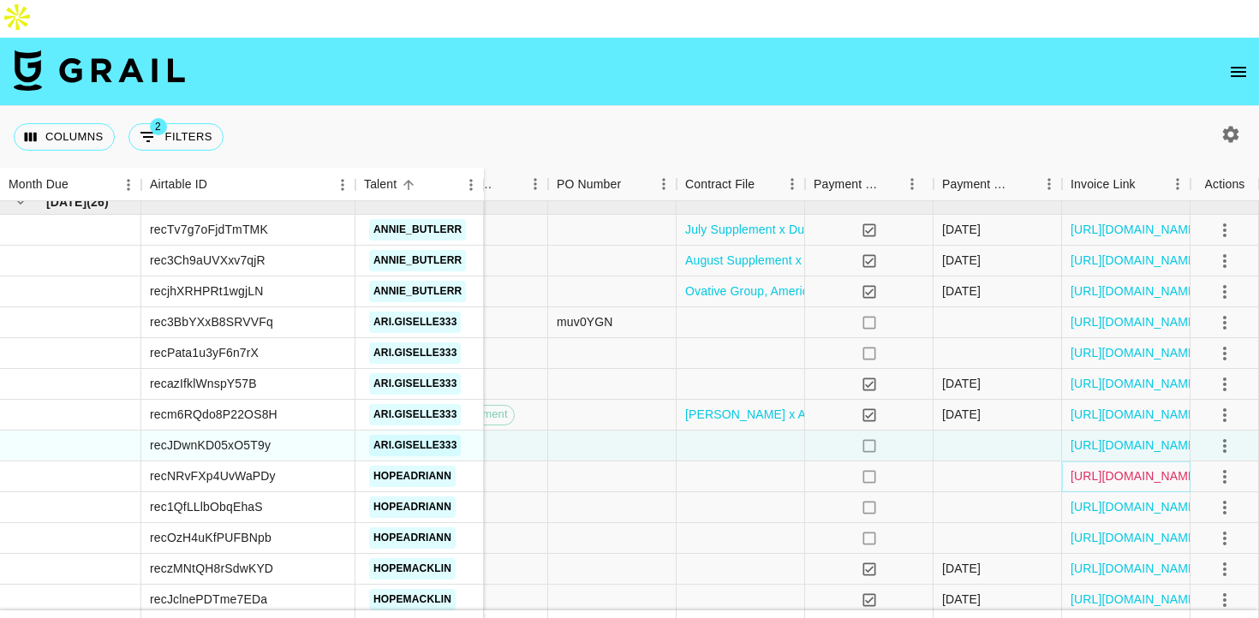
click at [1140, 467] on link "[URL][DOMAIN_NAME]" at bounding box center [1134, 475] width 129 height 17
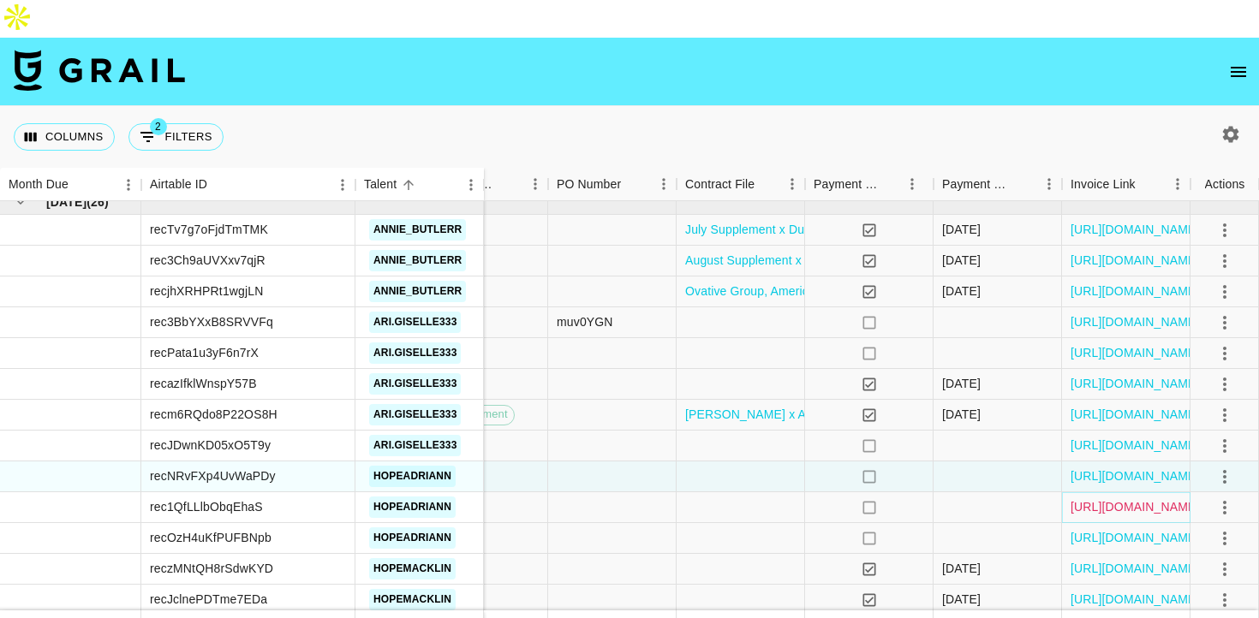
click at [1148, 498] on link "[URL][DOMAIN_NAME]" at bounding box center [1134, 506] width 129 height 17
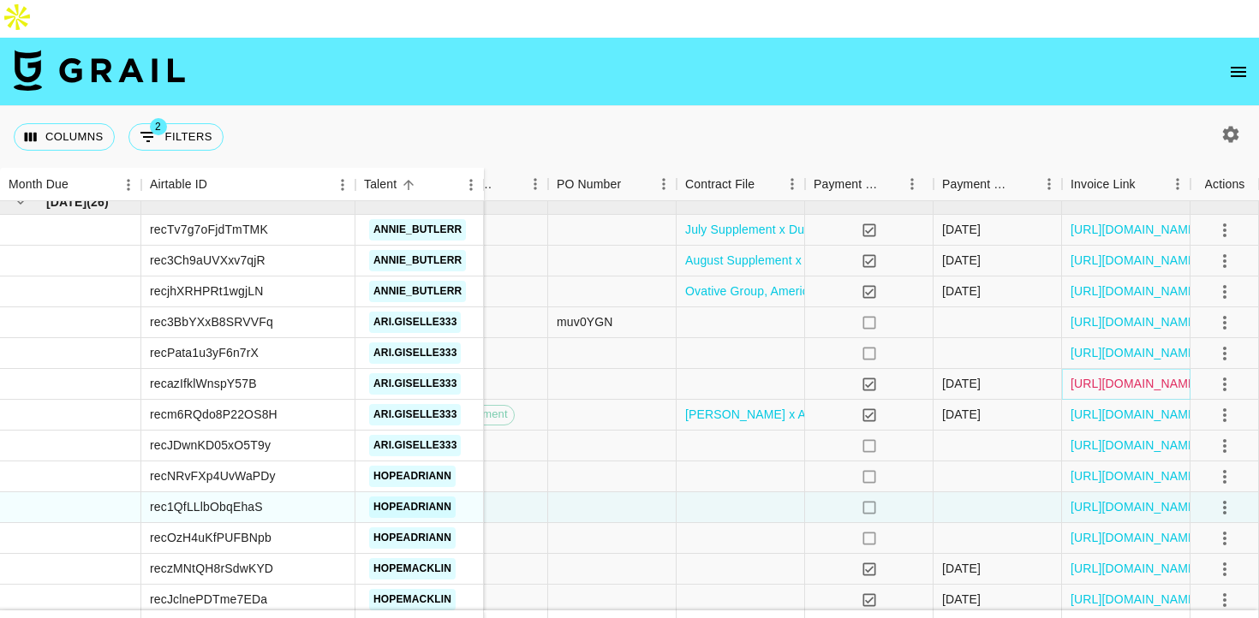
click at [1097, 375] on link "[URL][DOMAIN_NAME]" at bounding box center [1134, 383] width 129 height 17
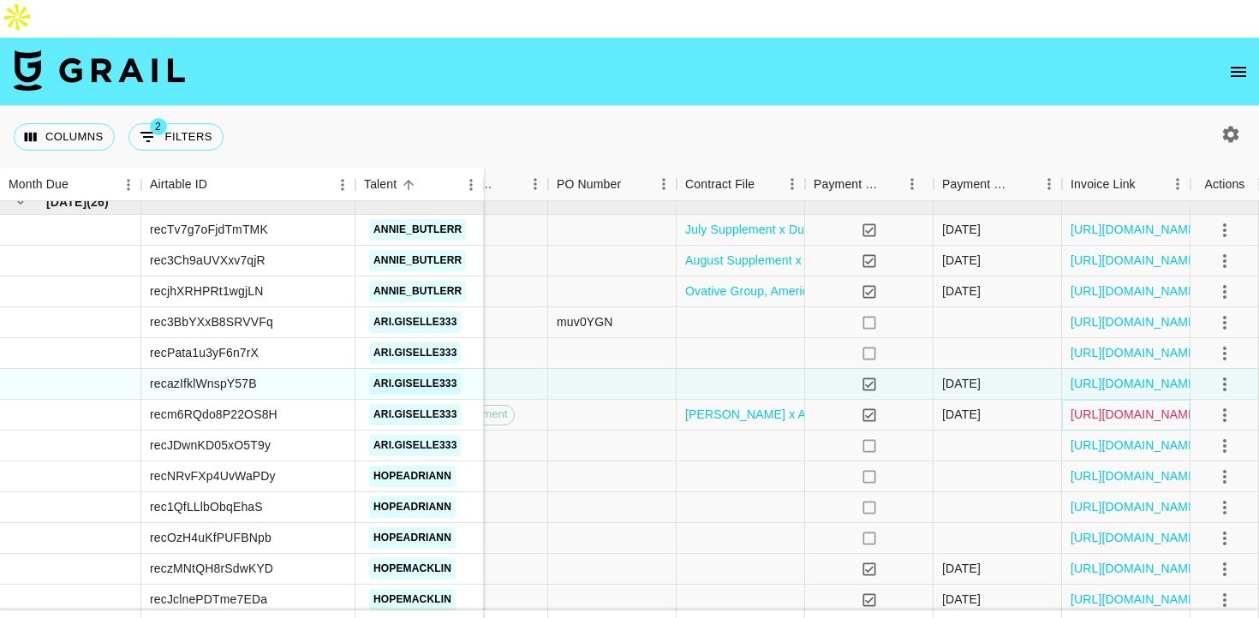
click at [1101, 406] on link "[URL][DOMAIN_NAME]" at bounding box center [1134, 414] width 129 height 17
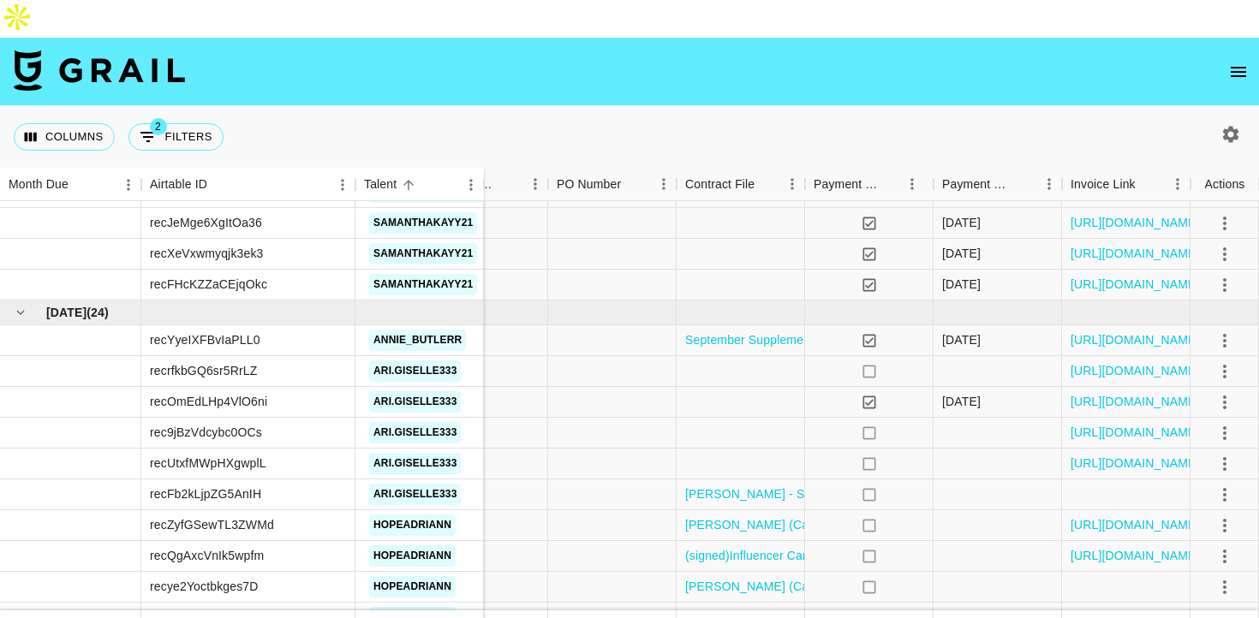
scroll to position [1460, 1156]
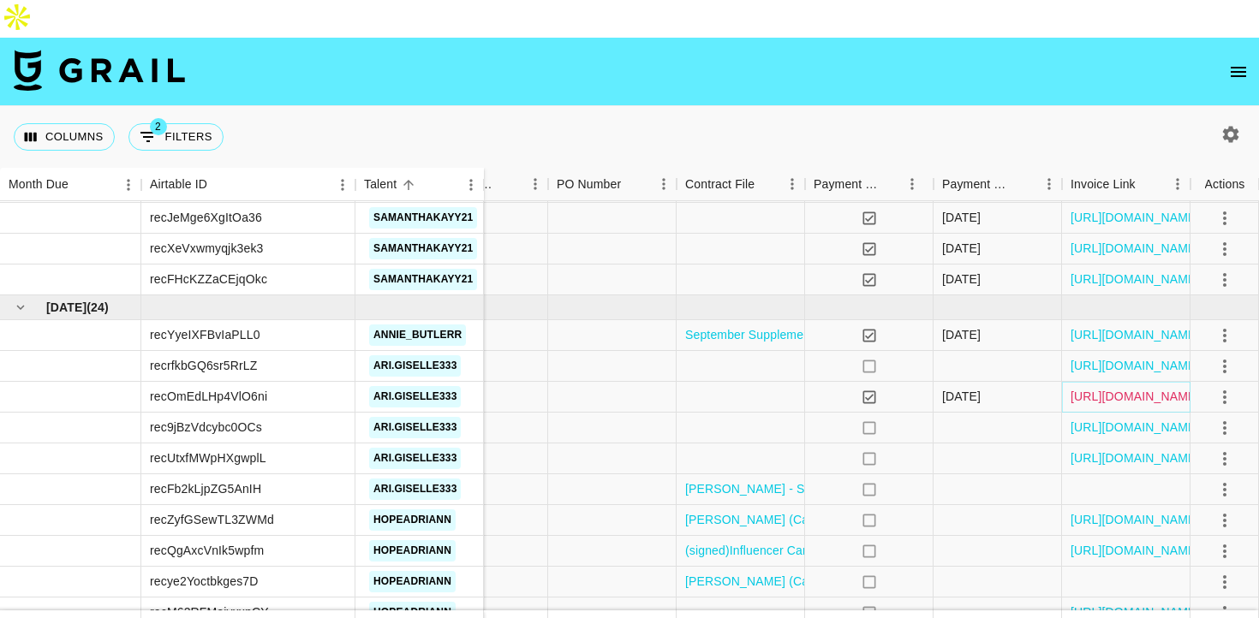
click at [1109, 388] on link "[URL][DOMAIN_NAME]" at bounding box center [1134, 396] width 129 height 17
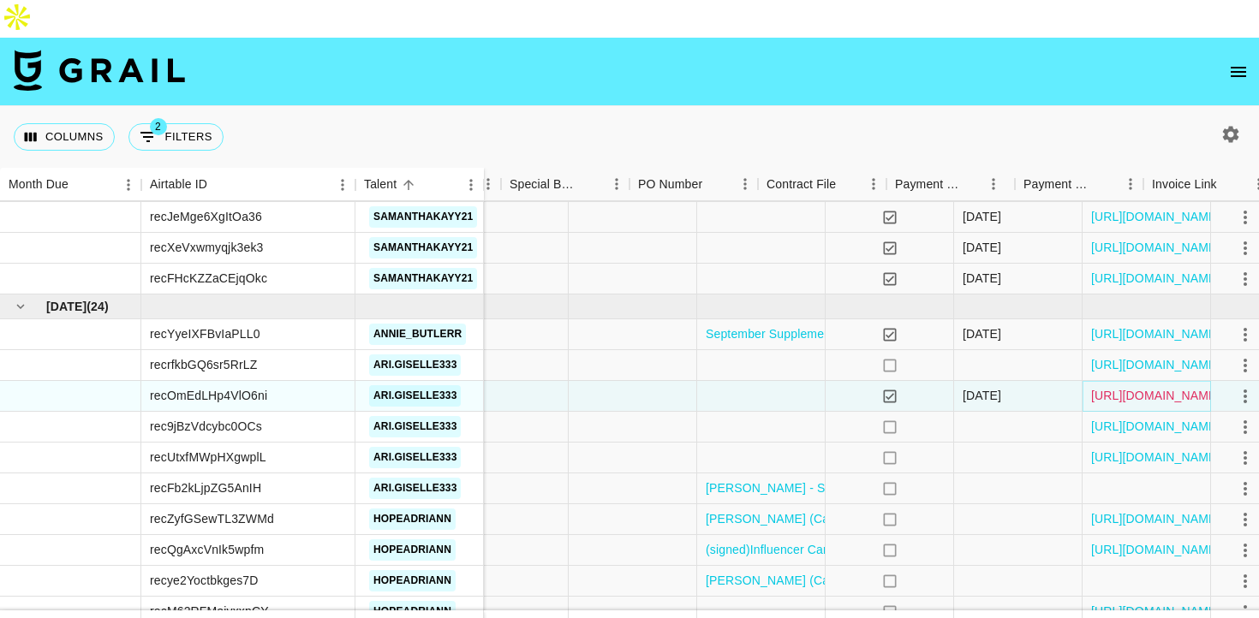
scroll to position [1461, 1156]
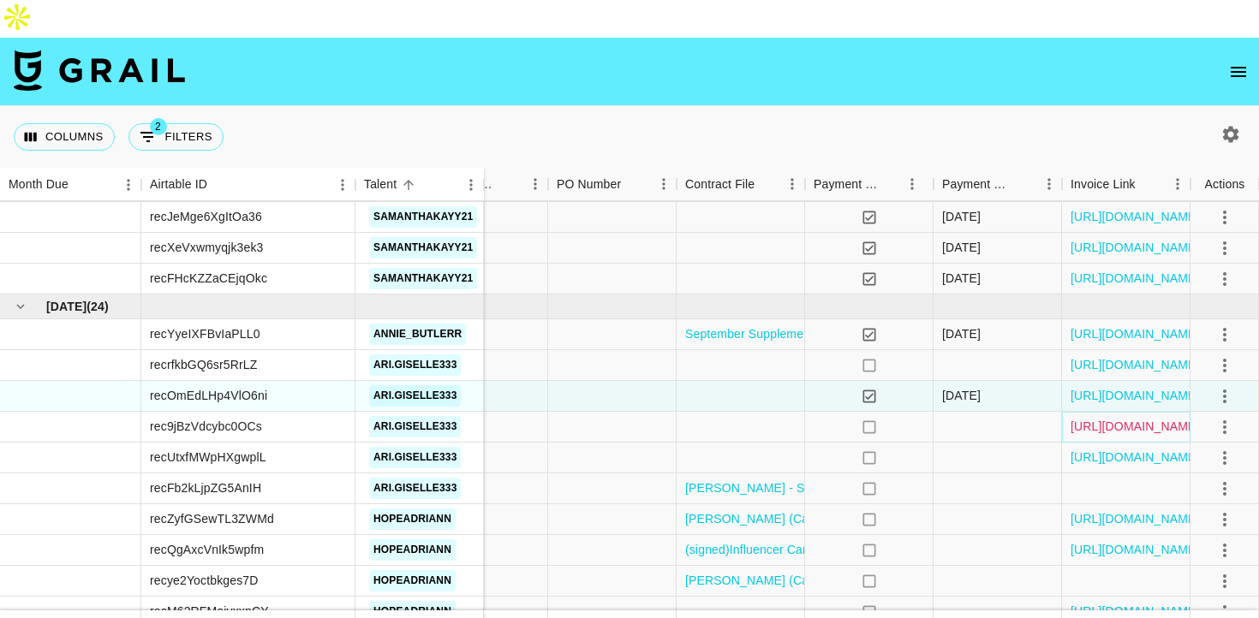
click at [1106, 418] on link "[URL][DOMAIN_NAME]" at bounding box center [1134, 426] width 129 height 17
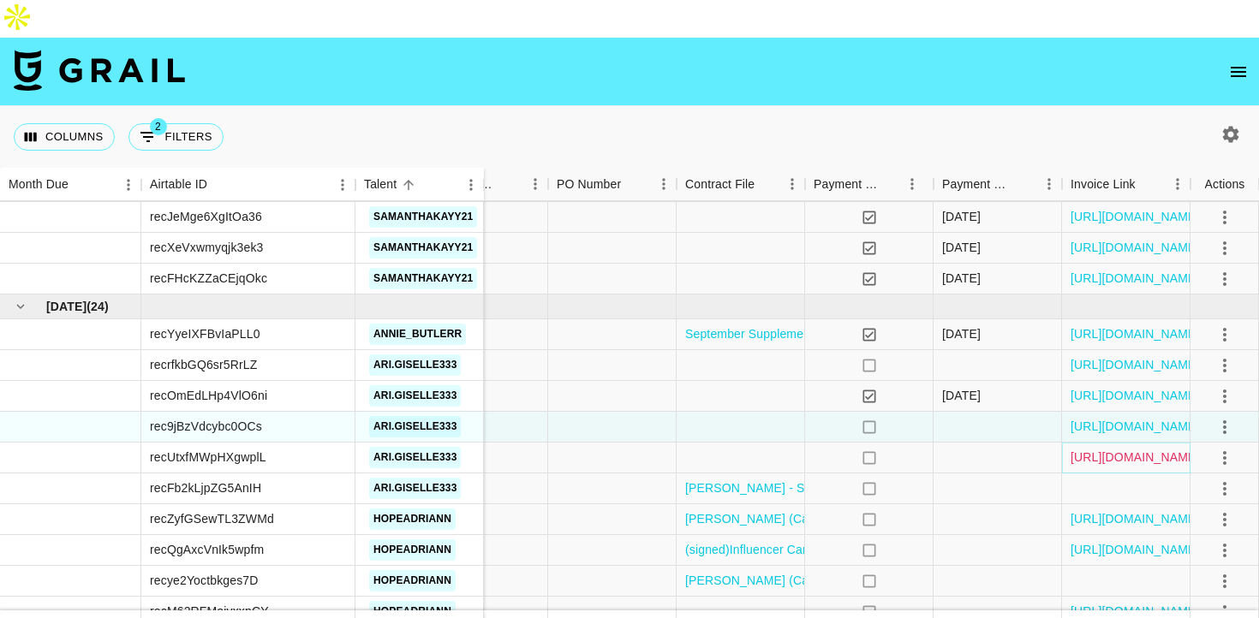
click at [1130, 449] on link "[URL][DOMAIN_NAME]" at bounding box center [1134, 457] width 129 height 17
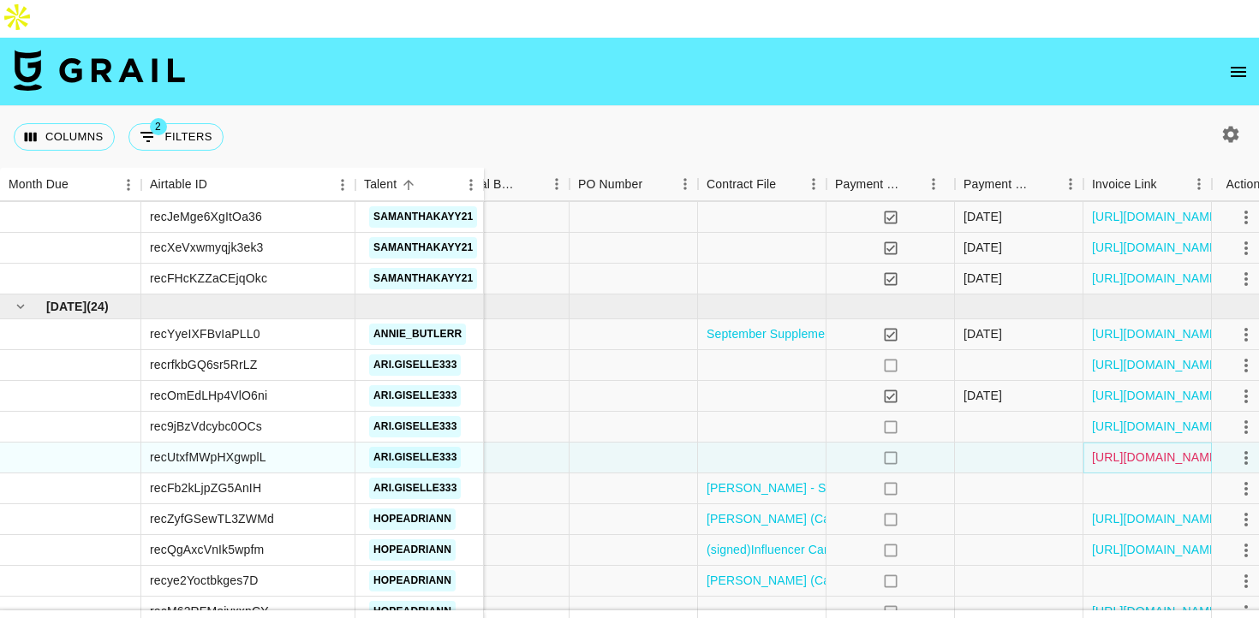
scroll to position [1482, 1134]
